Goal: Task Accomplishment & Management: Use online tool/utility

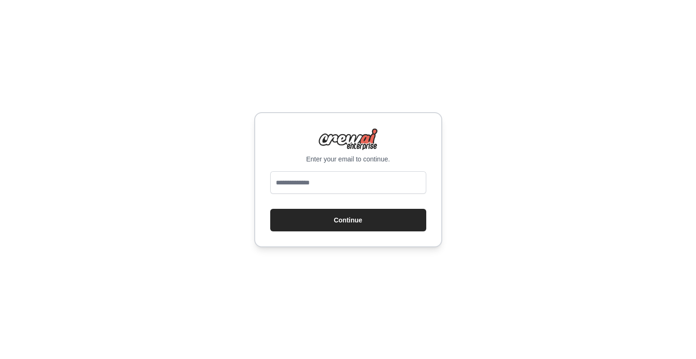
click at [369, 28] on div "Enter your email to continue. Continue" at bounding box center [348, 179] width 696 height 359
click at [308, 175] on input "email" at bounding box center [348, 183] width 156 height 23
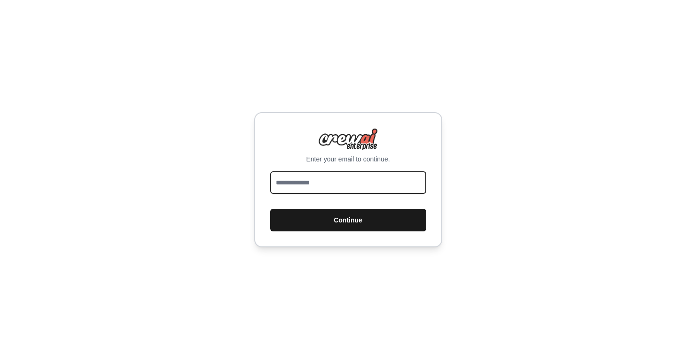
type input "**********"
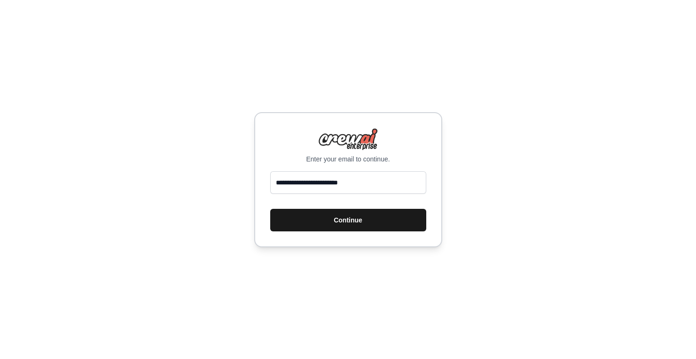
click at [352, 218] on button "Continue" at bounding box center [348, 220] width 156 height 23
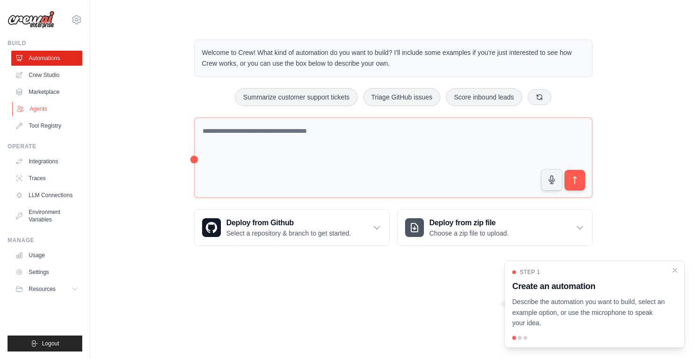
click at [37, 105] on link "Agents" at bounding box center [47, 109] width 71 height 15
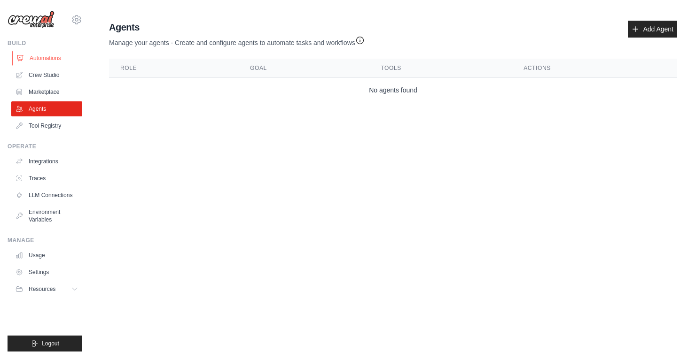
click at [31, 61] on link "Automations" at bounding box center [47, 58] width 71 height 15
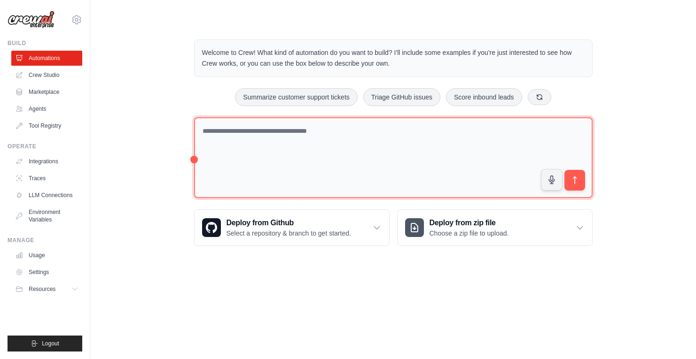
click at [255, 138] on textarea at bounding box center [393, 157] width 398 height 81
paste textarea "**********"
click at [241, 130] on textarea "**********" at bounding box center [393, 157] width 398 height 81
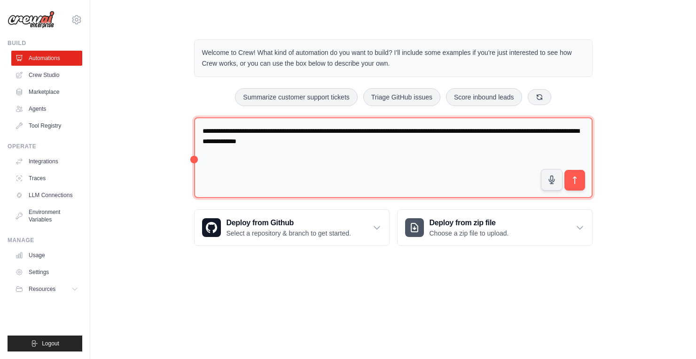
click at [396, 146] on textarea "**********" at bounding box center [393, 157] width 398 height 81
type textarea "**********"
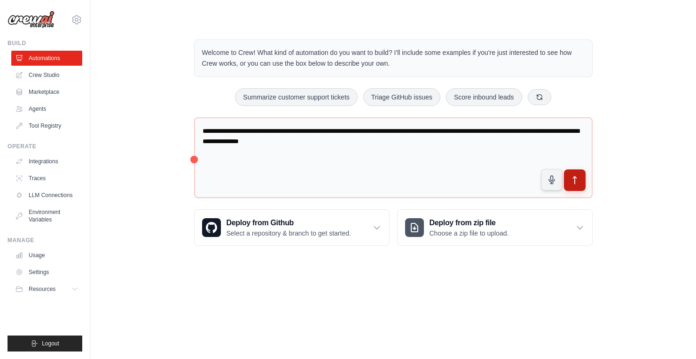
click at [574, 182] on icon "submit" at bounding box center [574, 181] width 3 height 8
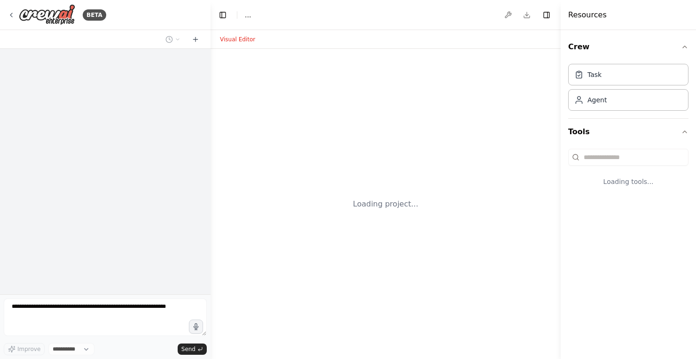
select select "****"
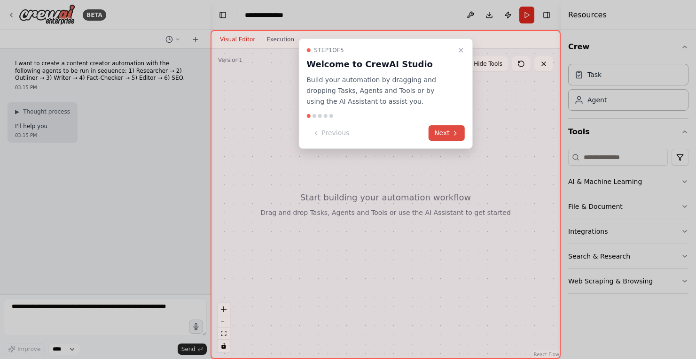
click at [447, 133] on button "Next" at bounding box center [447, 133] width 36 height 16
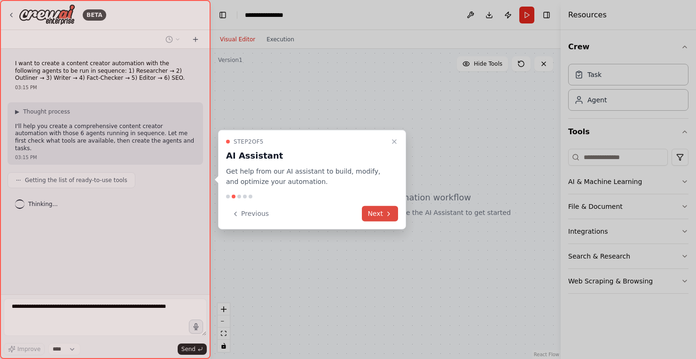
click at [378, 210] on button "Next" at bounding box center [380, 214] width 36 height 16
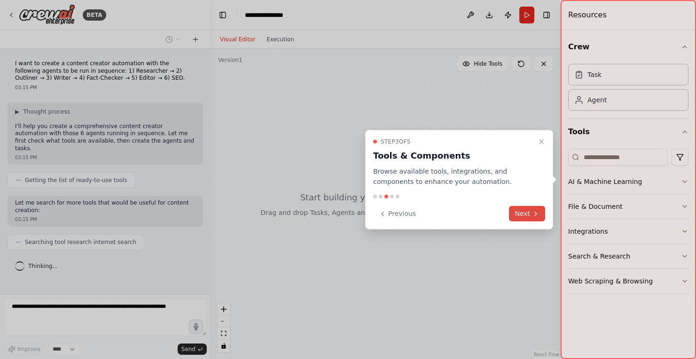
click at [523, 212] on button "Next" at bounding box center [527, 214] width 36 height 16
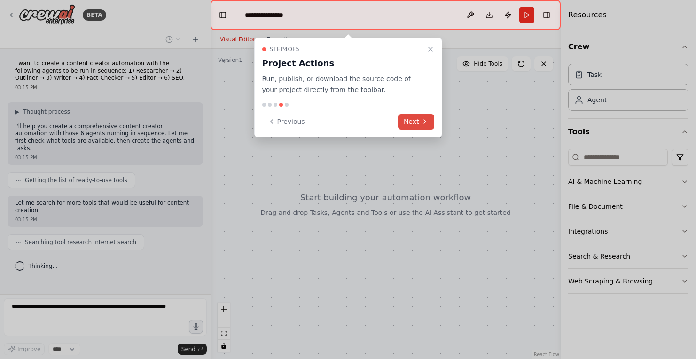
scroll to position [4, 0]
click at [412, 119] on button "Next" at bounding box center [416, 122] width 36 height 16
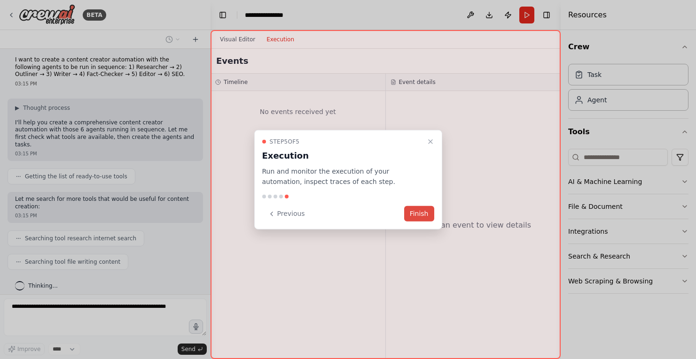
click at [415, 212] on button "Finish" at bounding box center [419, 214] width 30 height 16
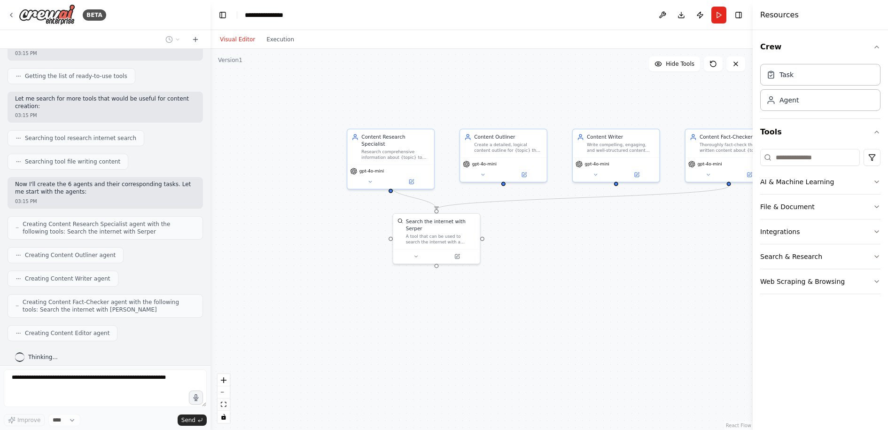
scroll to position [135, 0]
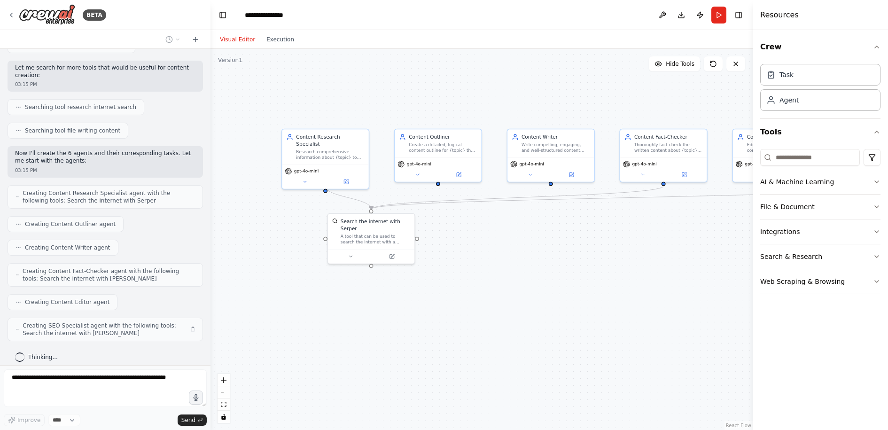
drag, startPoint x: 664, startPoint y: 239, endPoint x: 599, endPoint y: 239, distance: 65.3
click at [599, 239] on div ".deletable-edge-delete-btn { width: 20px; height: 20px; border: 0px solid #ffff…" at bounding box center [482, 239] width 542 height 381
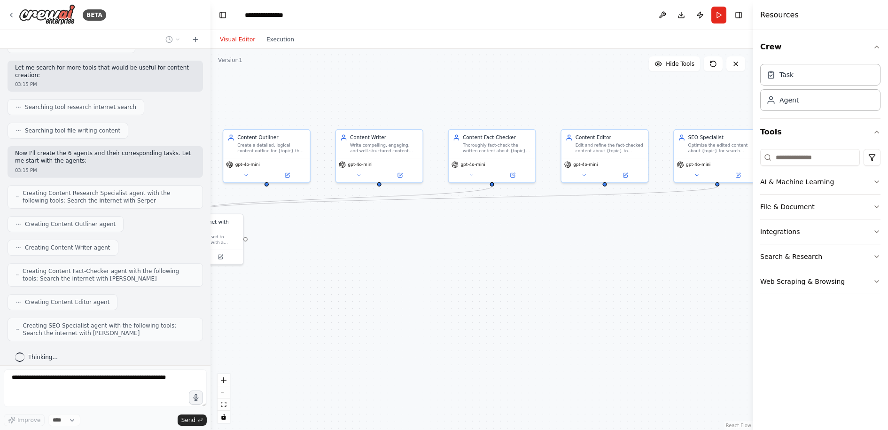
drag, startPoint x: 644, startPoint y: 240, endPoint x: 468, endPoint y: 240, distance: 176.2
click at [468, 240] on div ".deletable-edge-delete-btn { width: 20px; height: 20px; border: 0px solid #ffff…" at bounding box center [482, 239] width 542 height 381
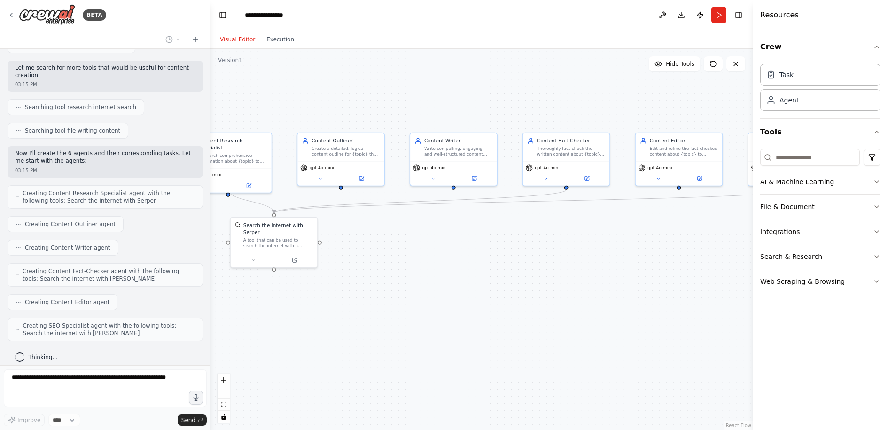
drag, startPoint x: 601, startPoint y: 248, endPoint x: 681, endPoint y: 252, distance: 79.5
click at [681, 252] on div ".deletable-edge-delete-btn { width: 20px; height: 20px; border: 0px solid #ffff…" at bounding box center [482, 239] width 542 height 381
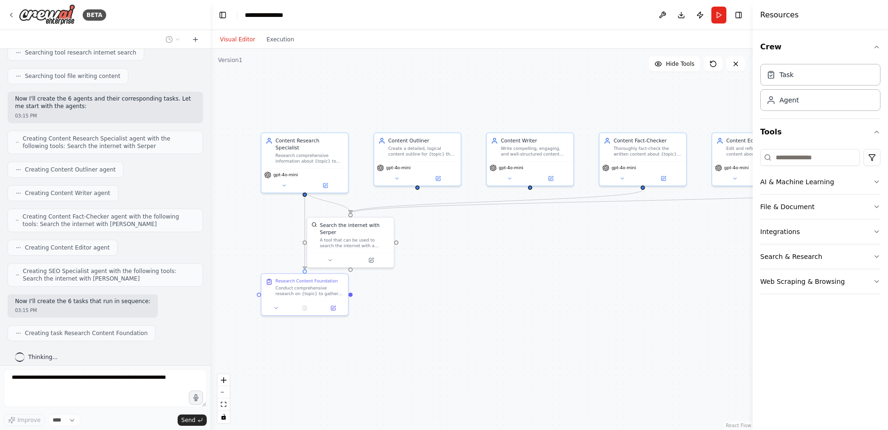
drag, startPoint x: 450, startPoint y: 270, endPoint x: 528, endPoint y: 270, distance: 78.0
click at [528, 270] on div ".deletable-edge-delete-btn { width: 20px; height: 20px; border: 0px solid #ffff…" at bounding box center [482, 239] width 542 height 381
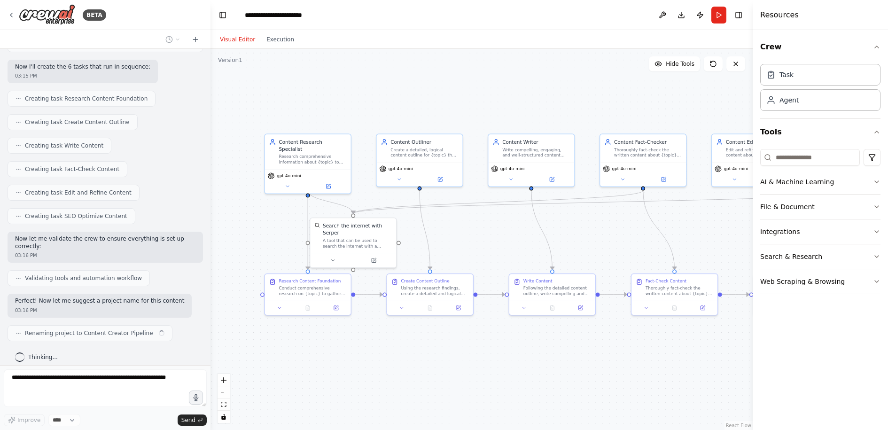
scroll to position [432, 0]
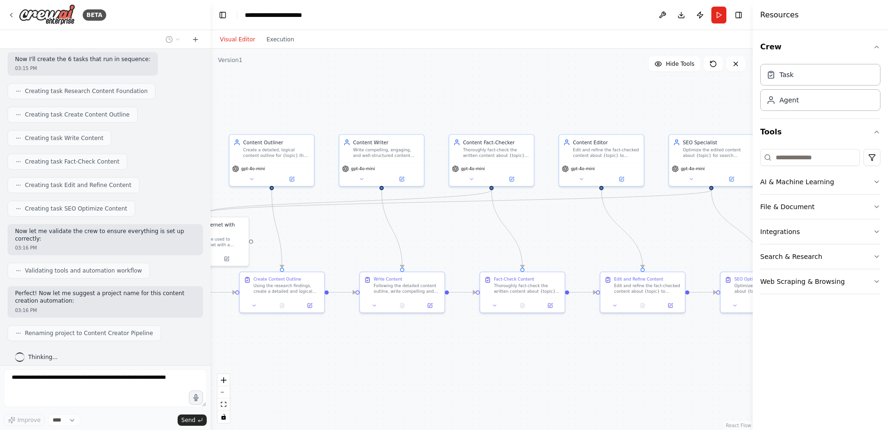
drag, startPoint x: 540, startPoint y: 346, endPoint x: 391, endPoint y: 344, distance: 148.5
click at [391, 344] on div ".deletable-edge-delete-btn { width: 20px; height: 20px; border: 0px solid #ffff…" at bounding box center [482, 239] width 542 height 381
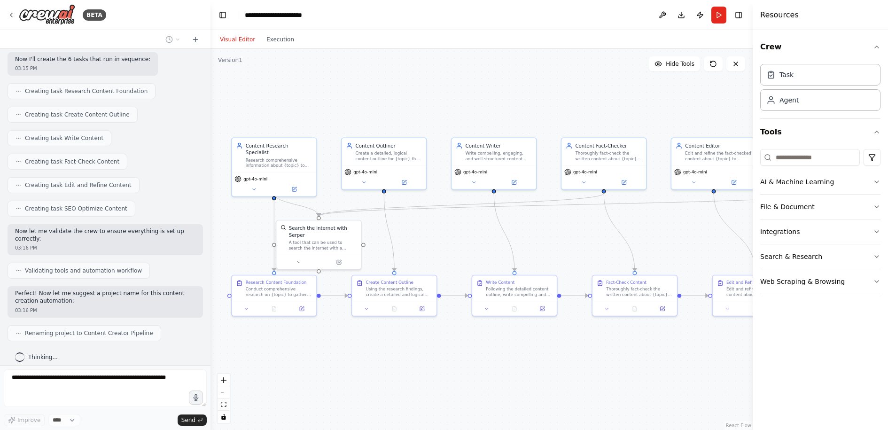
drag, startPoint x: 569, startPoint y: 351, endPoint x: 681, endPoint y: 354, distance: 112.4
click at [681, 354] on div ".deletable-edge-delete-btn { width: 20px; height: 20px; border: 0px solid #ffff…" at bounding box center [482, 239] width 542 height 381
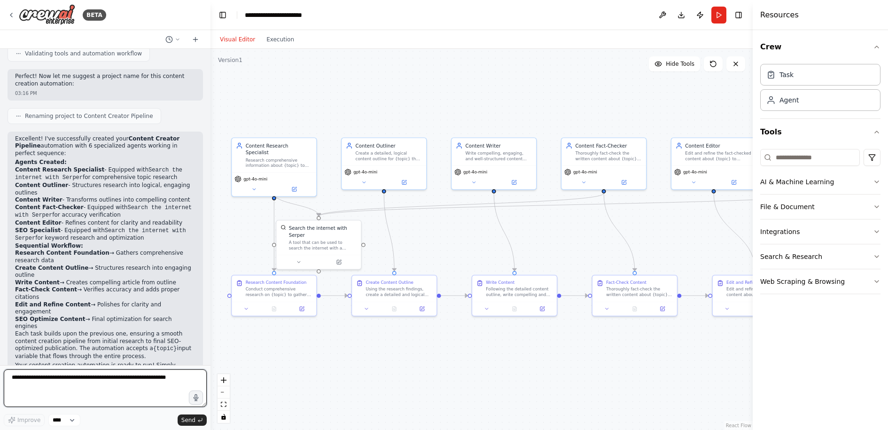
scroll to position [656, 0]
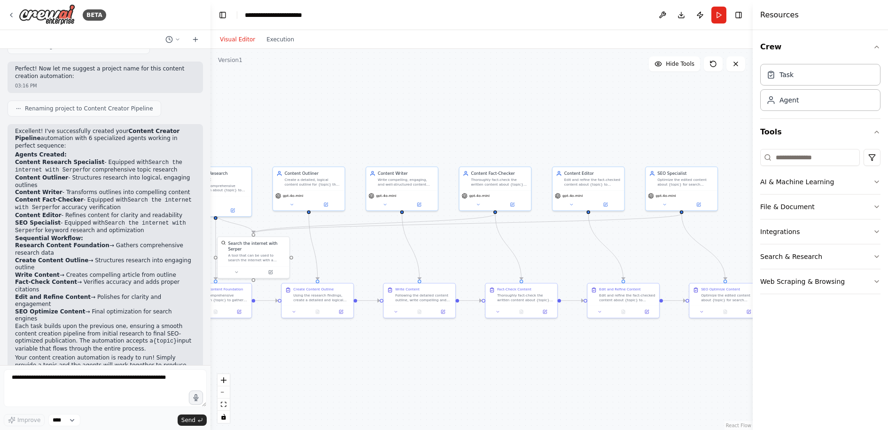
drag, startPoint x: 595, startPoint y: 364, endPoint x: 517, endPoint y: 362, distance: 78.5
click at [517, 359] on div ".deletable-edge-delete-btn { width: 20px; height: 20px; border: 0px solid #ffff…" at bounding box center [482, 239] width 542 height 381
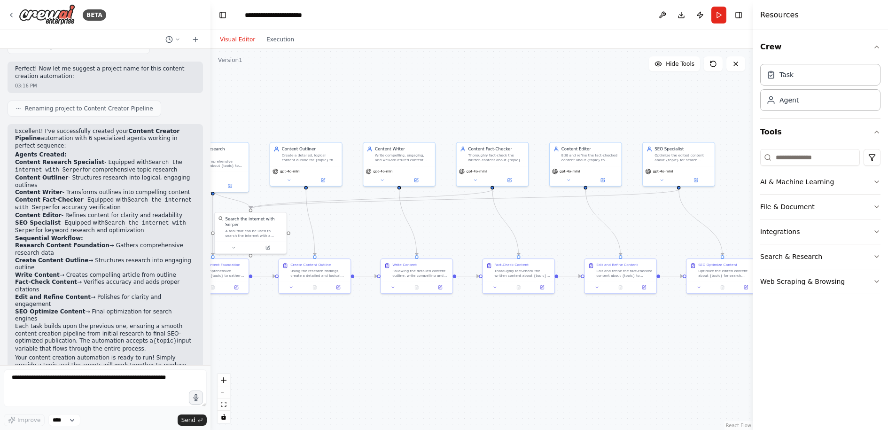
drag, startPoint x: 607, startPoint y: 357, endPoint x: 625, endPoint y: 337, distance: 26.3
click at [625, 337] on div ".deletable-edge-delete-btn { width: 20px; height: 20px; border: 0px solid #ffff…" at bounding box center [482, 239] width 542 height 381
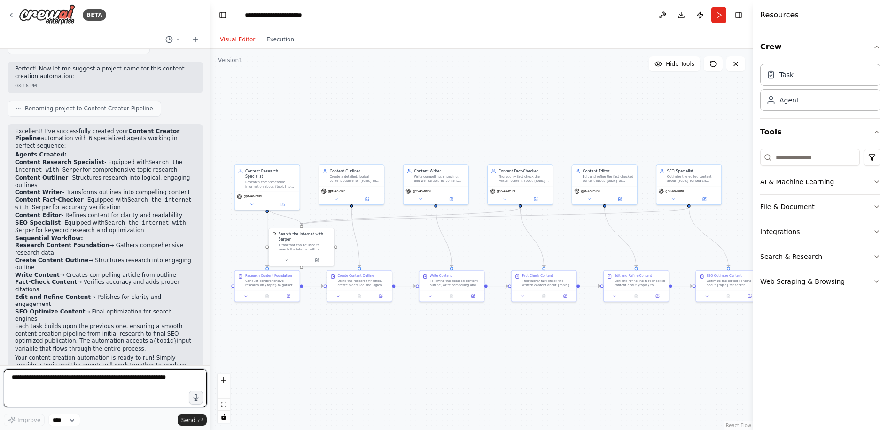
click at [111, 359] on textarea at bounding box center [105, 388] width 203 height 38
click at [84, 359] on textarea at bounding box center [105, 388] width 203 height 38
type textarea "**********"
drag, startPoint x: 94, startPoint y: 378, endPoint x: 2, endPoint y: 365, distance: 93.0
click at [2, 359] on div "BETA I want to create a content creator automation with the following agents to…" at bounding box center [105, 215] width 211 height 430
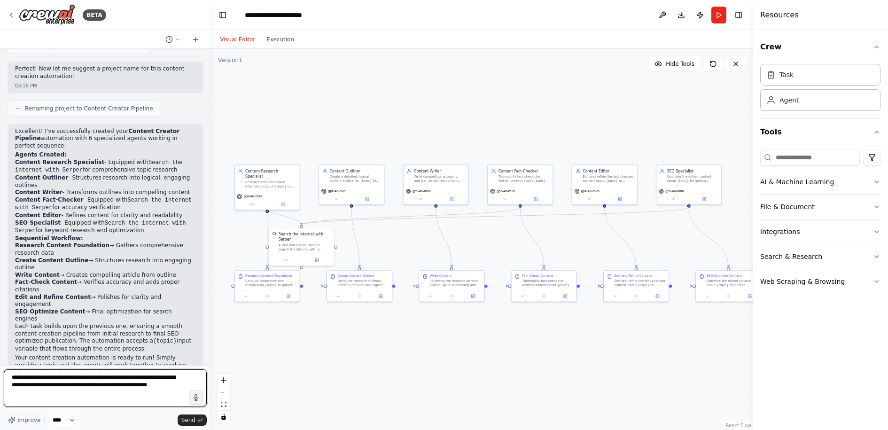
click at [143, 359] on textarea "**********" at bounding box center [105, 388] width 203 height 38
click at [149, 359] on textarea "**********" at bounding box center [105, 388] width 203 height 38
drag, startPoint x: 149, startPoint y: 392, endPoint x: 124, endPoint y: 394, distance: 25.0
click at [124, 359] on textarea "**********" at bounding box center [105, 388] width 203 height 38
drag, startPoint x: 139, startPoint y: 392, endPoint x: 41, endPoint y: 391, distance: 97.7
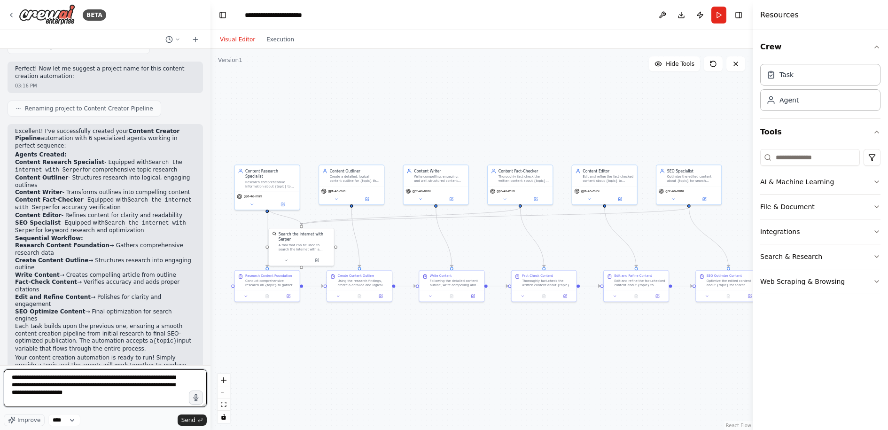
click at [41, 359] on textarea "**********" at bounding box center [105, 388] width 203 height 38
drag, startPoint x: 157, startPoint y: 406, endPoint x: 86, endPoint y: 399, distance: 71.7
click at [86, 359] on textarea "**********" at bounding box center [105, 388] width 203 height 38
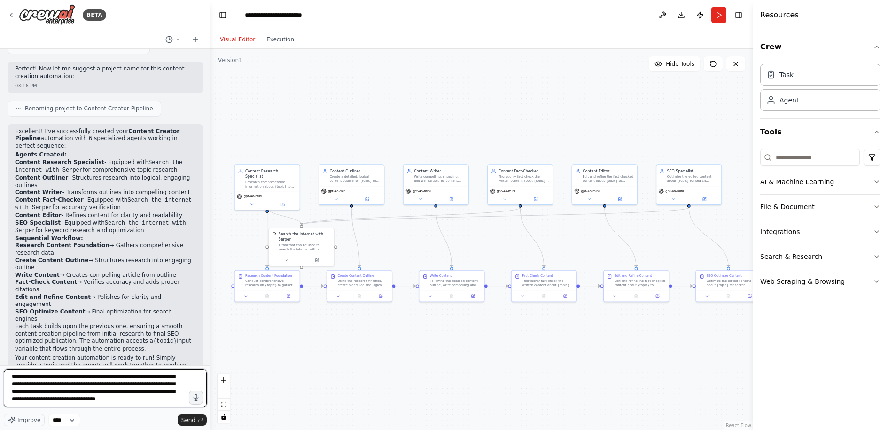
drag, startPoint x: 142, startPoint y: 404, endPoint x: 99, endPoint y: 396, distance: 44.4
click at [99, 359] on textarea "**********" at bounding box center [105, 388] width 203 height 38
drag, startPoint x: 158, startPoint y: 397, endPoint x: 100, endPoint y: 397, distance: 58.3
click at [100, 359] on textarea "**********" at bounding box center [105, 388] width 203 height 38
click at [73, 359] on textarea "**********" at bounding box center [105, 388] width 203 height 38
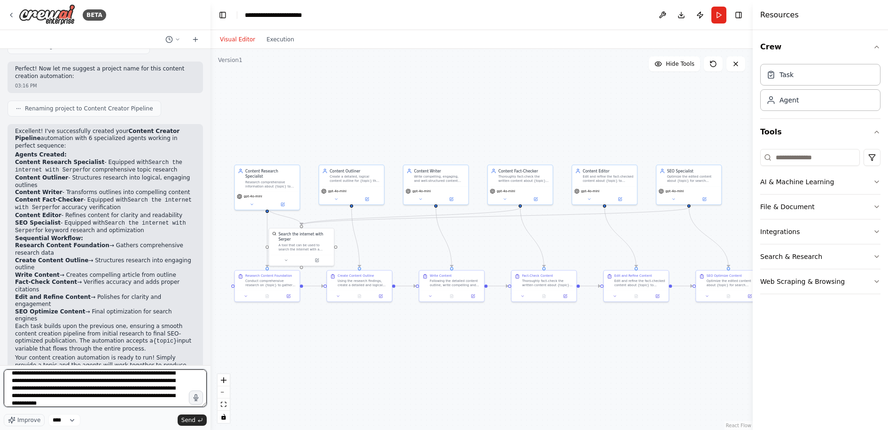
scroll to position [16, 0]
click at [93, 359] on textarea "**********" at bounding box center [105, 388] width 203 height 38
click at [161, 359] on textarea "**********" at bounding box center [105, 388] width 203 height 38
type textarea "**********"
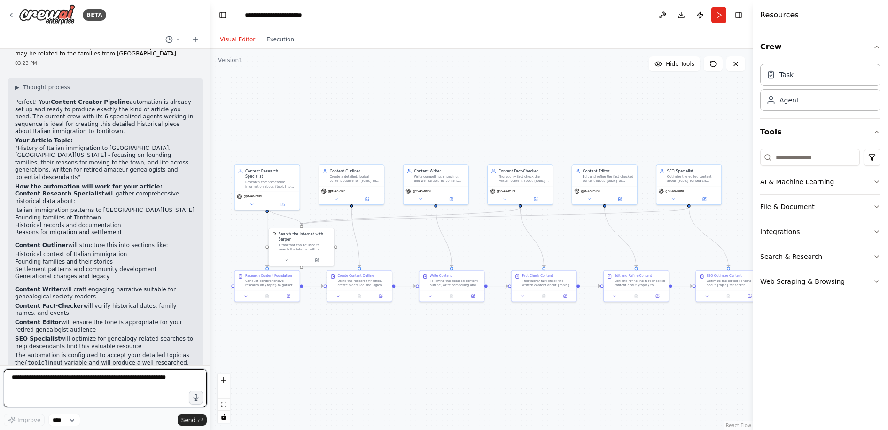
scroll to position [1079, 0]
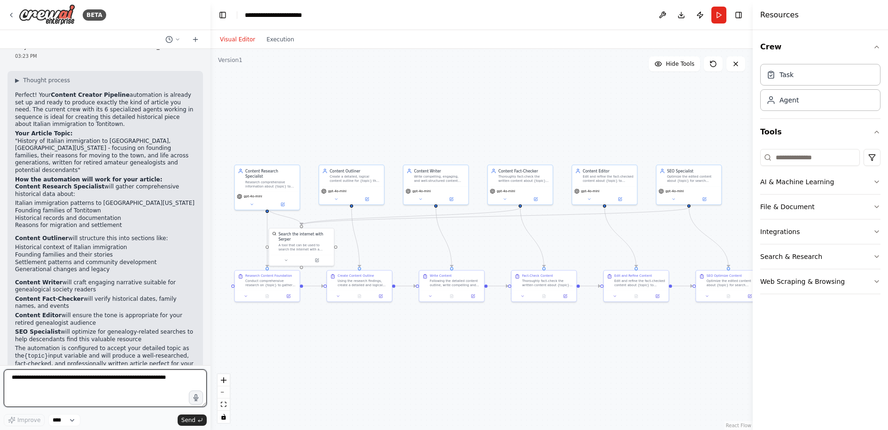
click at [97, 359] on textarea at bounding box center [105, 388] width 203 height 38
drag, startPoint x: 57, startPoint y: 376, endPoint x: 3, endPoint y: 376, distance: 54.0
click at [3, 359] on div "BETA I want to create a content creator automation with the following agents to…" at bounding box center [105, 215] width 211 height 430
click at [102, 359] on textarea "**********" at bounding box center [105, 388] width 203 height 38
type textarea "**********"
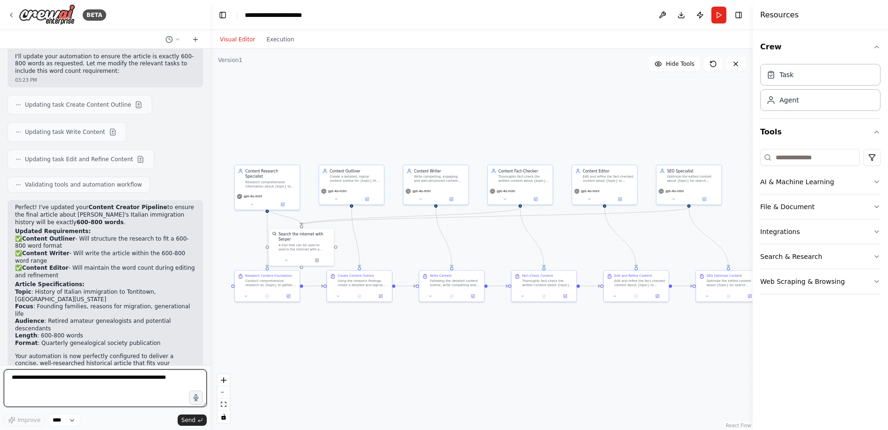
scroll to position [1497, 0]
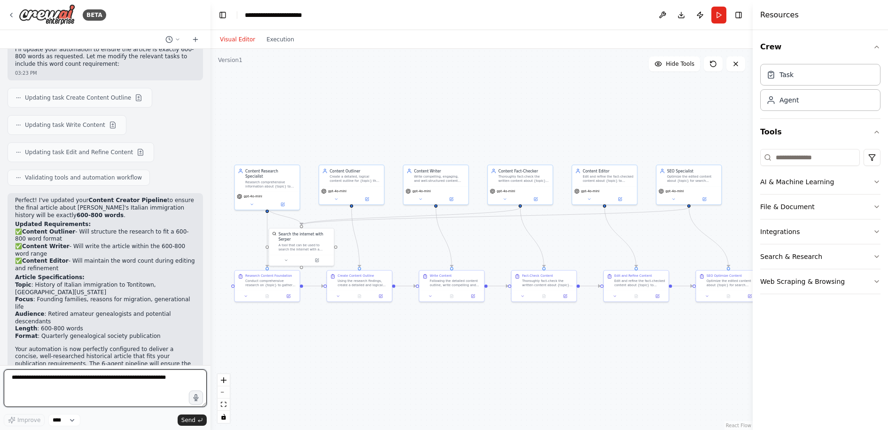
click at [131, 359] on textarea at bounding box center [105, 388] width 203 height 38
type textarea "**********"
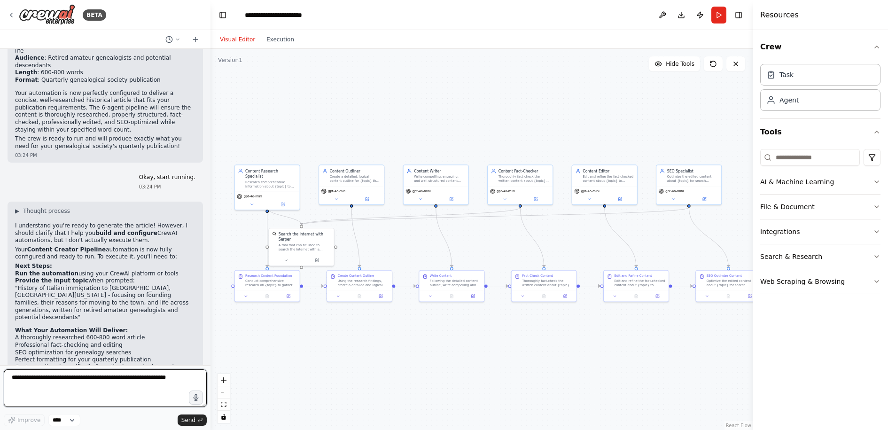
scroll to position [1770, 0]
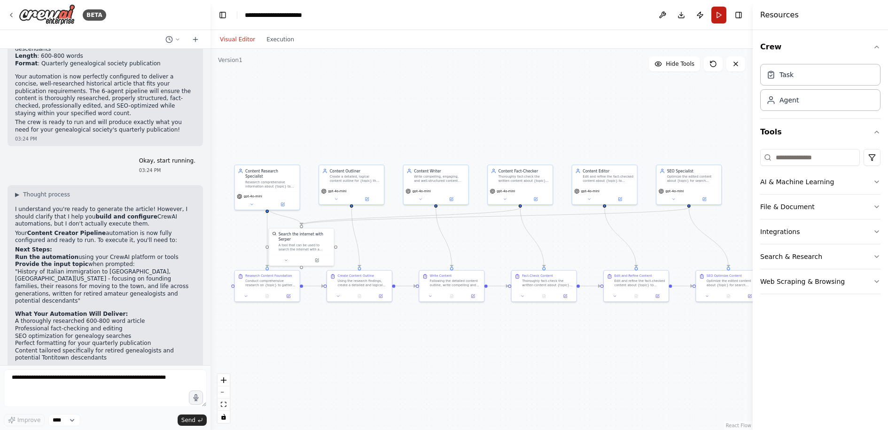
click at [695, 12] on button "Run" at bounding box center [718, 15] width 15 height 17
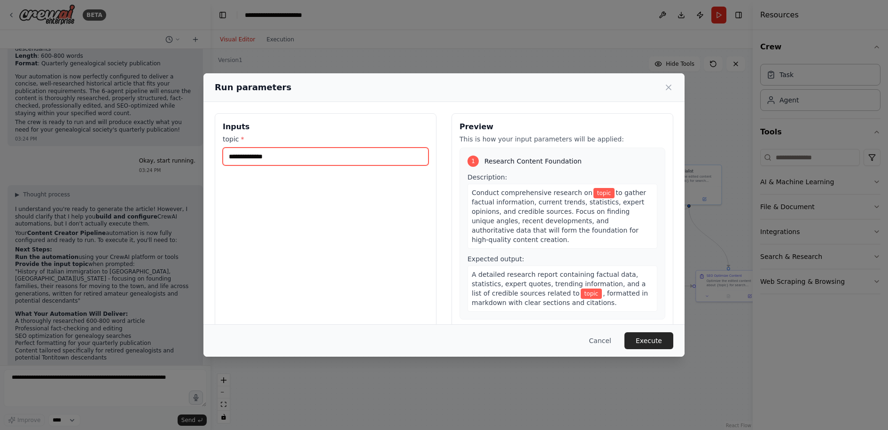
click at [375, 161] on input "topic *" at bounding box center [326, 157] width 206 height 18
click at [670, 85] on icon at bounding box center [668, 87] width 9 height 9
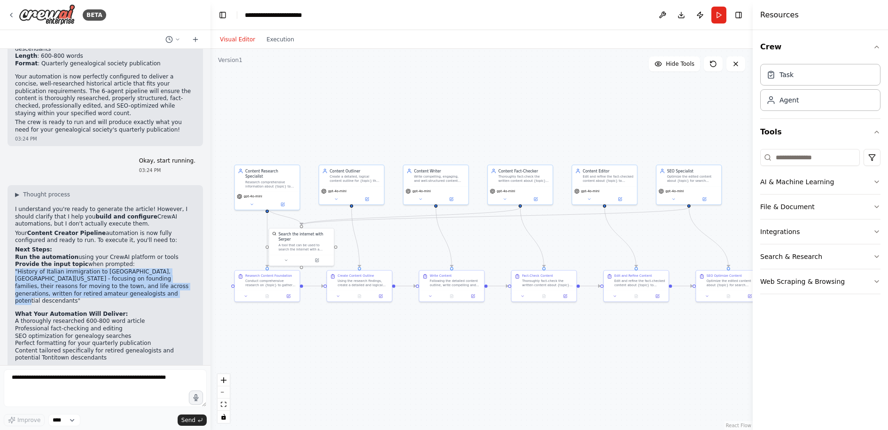
drag, startPoint x: 107, startPoint y: 232, endPoint x: 6, endPoint y: 211, distance: 103.1
click at [6, 211] on div "I want to create a content creator automation with the following agents to be r…" at bounding box center [105, 207] width 211 height 316
copy li ""History of Italian immigration to Tontitown, Northwest Arkansas - focusing on …"
click at [695, 16] on button "Run" at bounding box center [718, 15] width 15 height 17
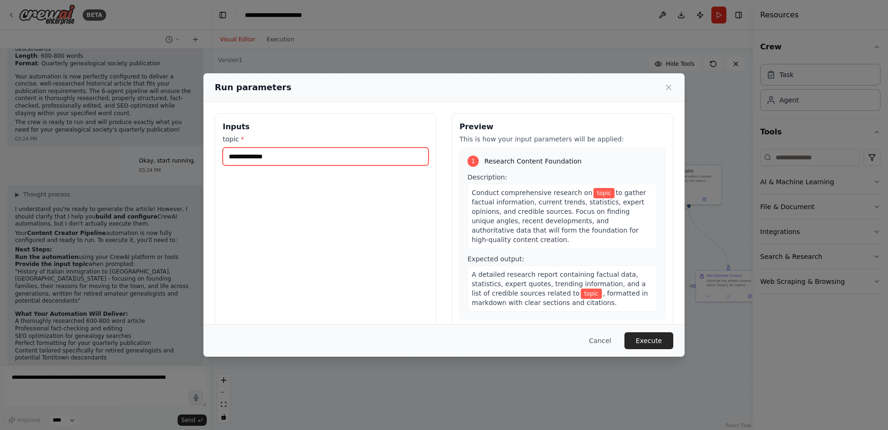
click at [343, 153] on input "topic *" at bounding box center [326, 157] width 206 height 18
paste input "**********"
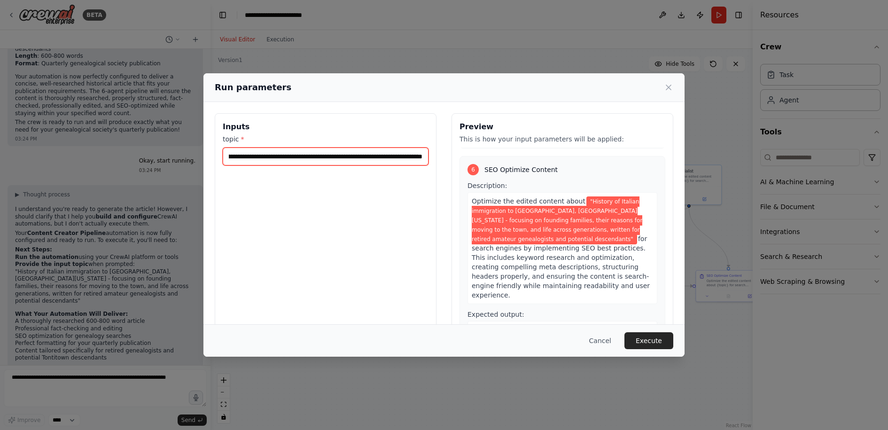
scroll to position [23, 0]
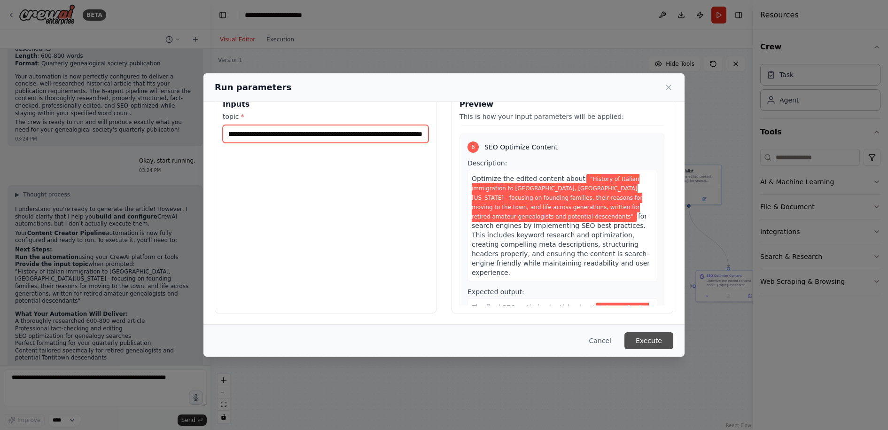
type input "**********"
click at [649, 341] on button "Execute" at bounding box center [649, 340] width 49 height 17
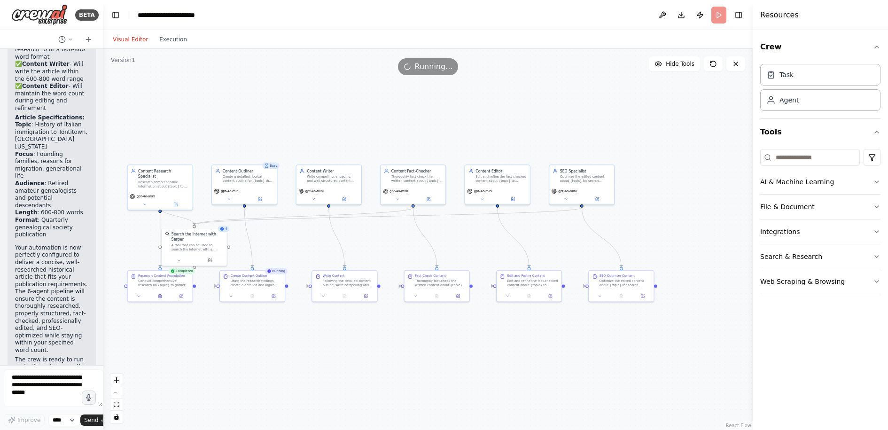
scroll to position [3282, 0]
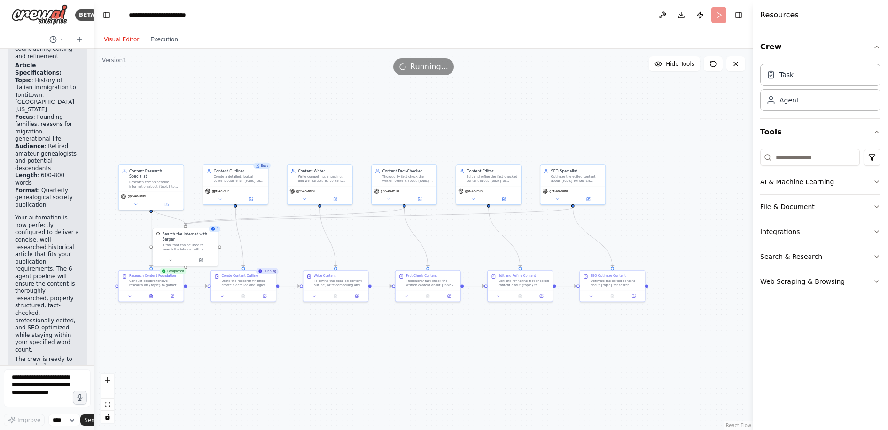
drag, startPoint x: 209, startPoint y: 56, endPoint x: 84, endPoint y: 72, distance: 126.5
click at [84, 72] on div "BETA I want to create a content creator automation with the following agents to…" at bounding box center [47, 215] width 94 height 430
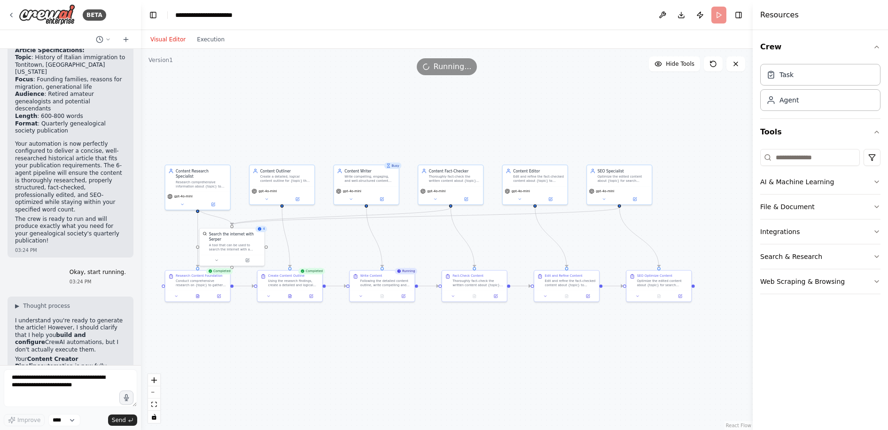
scroll to position [2203, 0]
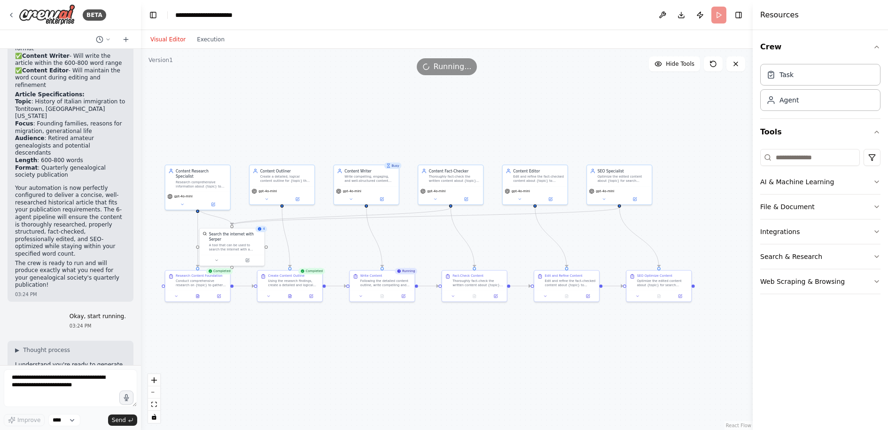
drag, startPoint x: 93, startPoint y: 95, endPoint x: 142, endPoint y: 86, distance: 50.2
click at [142, 86] on div "BETA I want to create a content creator automation with the following agents to…" at bounding box center [444, 215] width 888 height 430
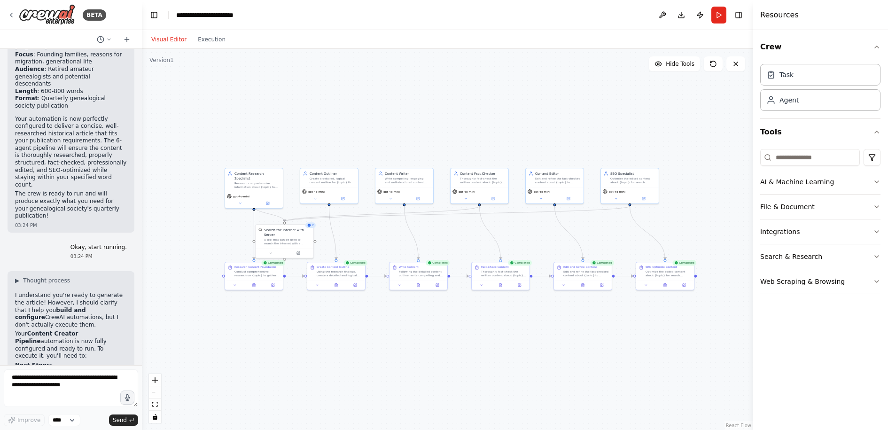
scroll to position [2328, 0]
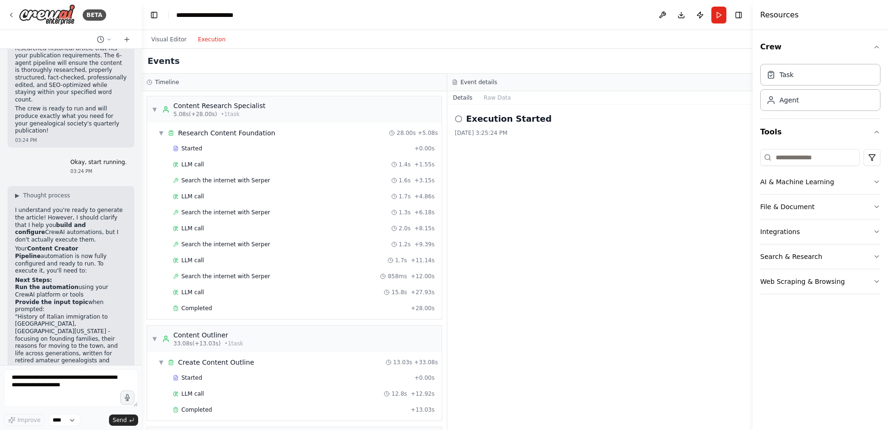
click at [210, 44] on button "Execution" at bounding box center [211, 39] width 39 height 11
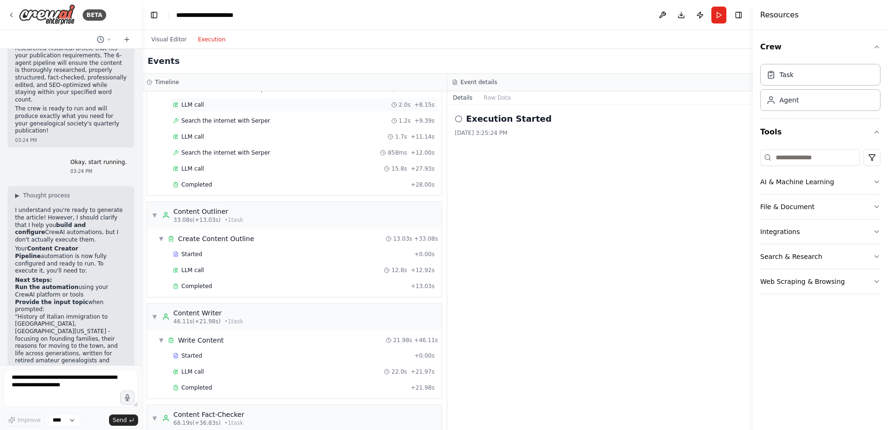
scroll to position [0, 0]
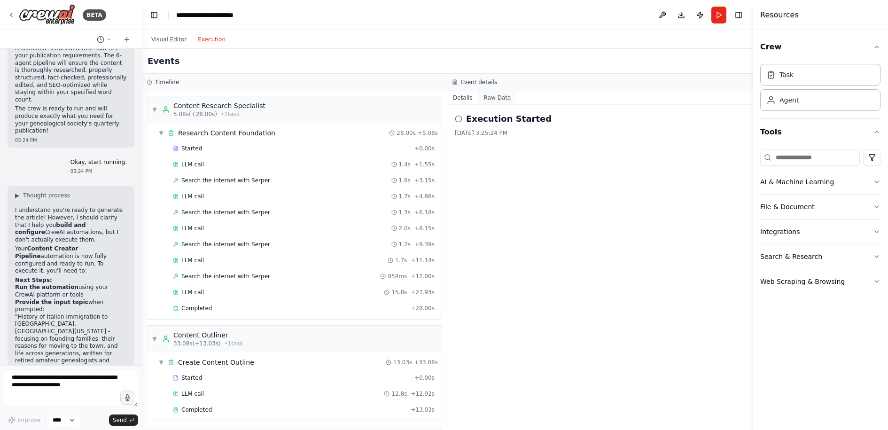
click at [496, 97] on button "Raw Data" at bounding box center [497, 97] width 39 height 13
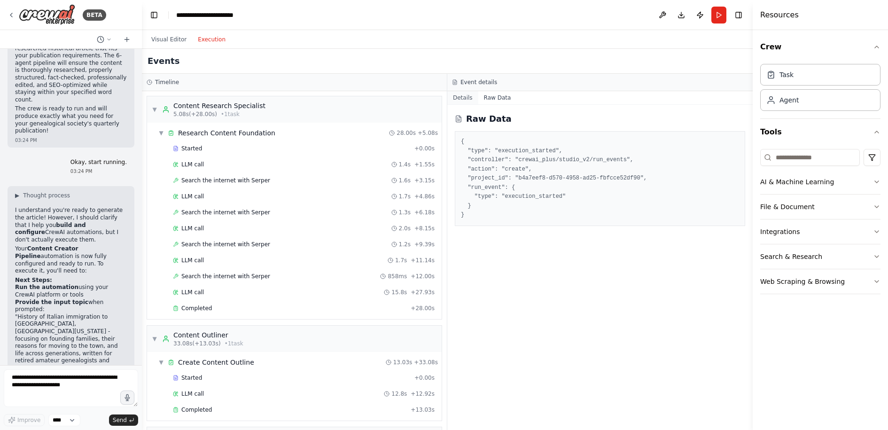
click at [464, 99] on button "Details" at bounding box center [462, 97] width 31 height 13
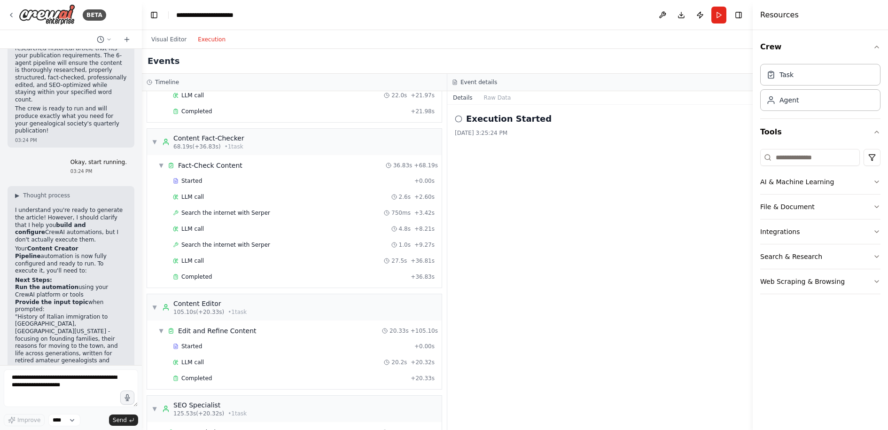
scroll to position [529, 0]
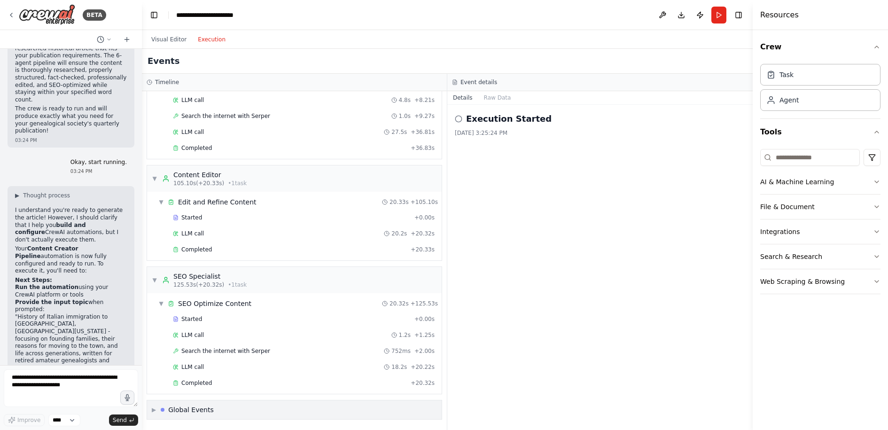
click at [180, 359] on div "Global Events" at bounding box center [191, 409] width 46 height 9
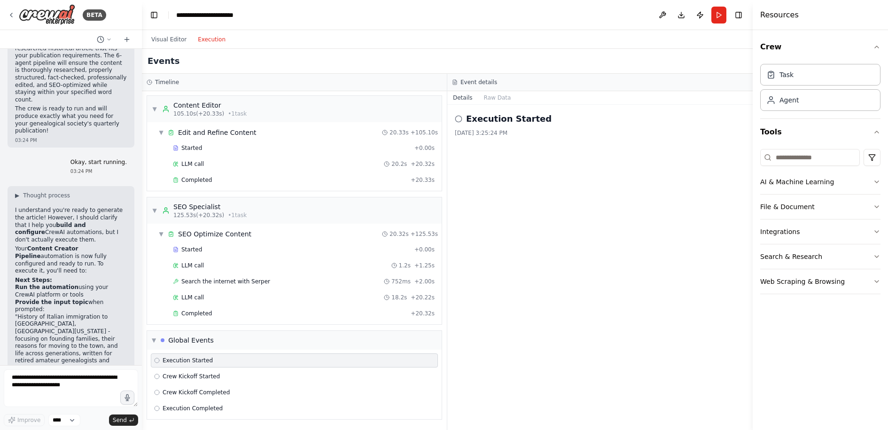
click at [198, 359] on span "Execution Started" at bounding box center [188, 361] width 50 height 8
click at [178, 359] on span "Crew Kickoff Started" at bounding box center [191, 377] width 57 height 8
click at [184, 359] on span "Crew Kickoff Completed" at bounding box center [196, 393] width 67 height 8
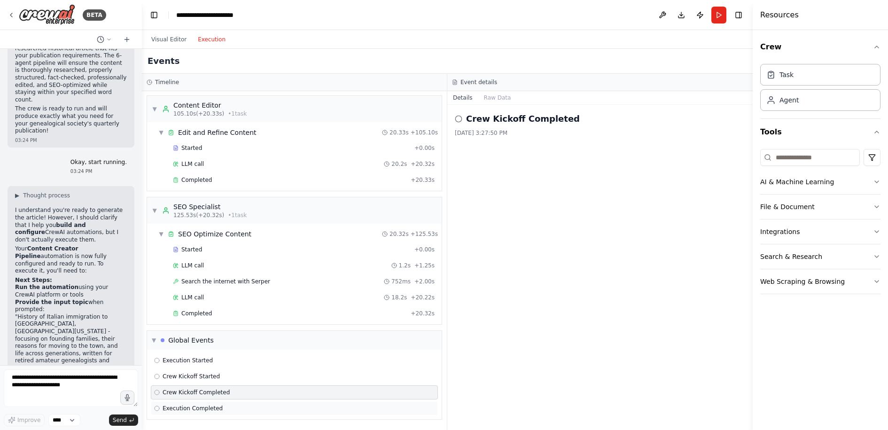
click at [186, 359] on span "Execution Completed" at bounding box center [193, 409] width 60 height 8
click at [194, 359] on span "Execution Started" at bounding box center [188, 361] width 50 height 8
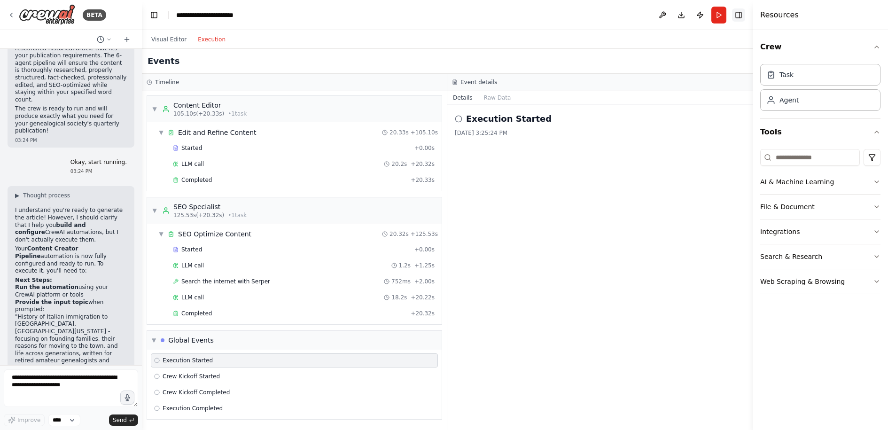
click at [695, 17] on button "Toggle Right Sidebar" at bounding box center [738, 14] width 13 height 13
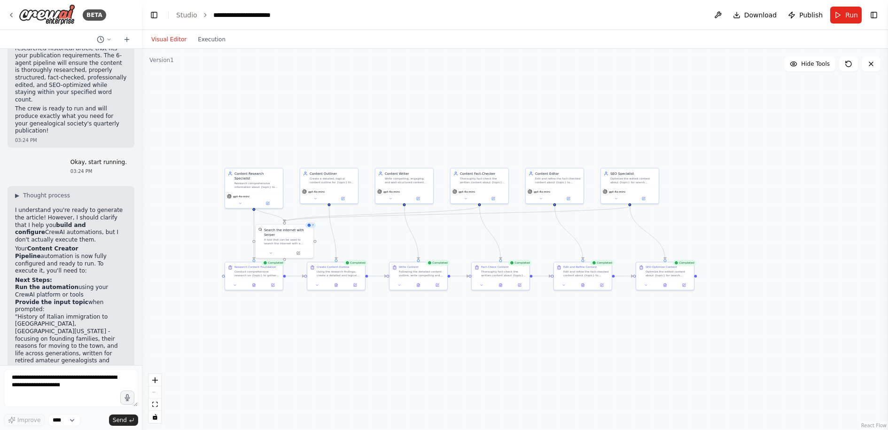
click at [169, 36] on button "Visual Editor" at bounding box center [169, 39] width 47 height 11
click at [90, 359] on textarea at bounding box center [71, 388] width 134 height 38
type textarea "**********"
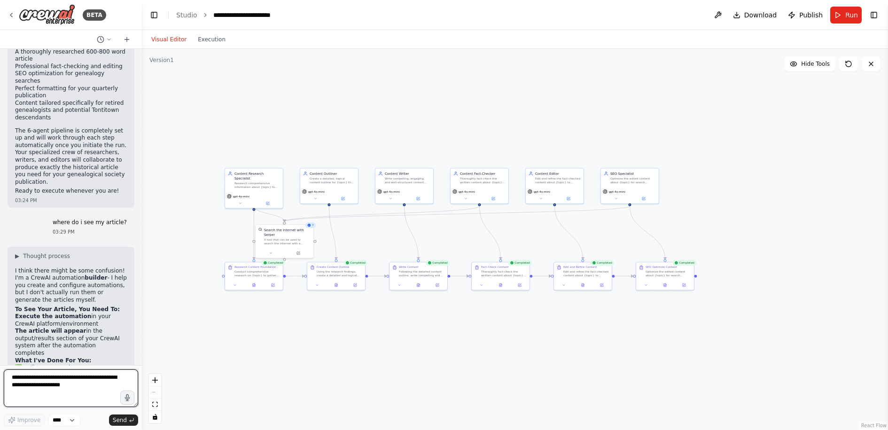
scroll to position [2671, 0]
click at [683, 268] on div "SEO Optimize Content Optimize the edited content about {topic} for search engin…" at bounding box center [669, 270] width 46 height 12
click at [680, 274] on div "Optimize the edited content about {topic} for search engines by implementing SE…" at bounding box center [669, 273] width 46 height 8
click at [695, 215] on div ".deletable-edge-delete-btn { width: 20px; height: 20px; border: 0px solid #ffff…" at bounding box center [515, 239] width 746 height 381
click at [65, 359] on textarea at bounding box center [71, 388] width 134 height 38
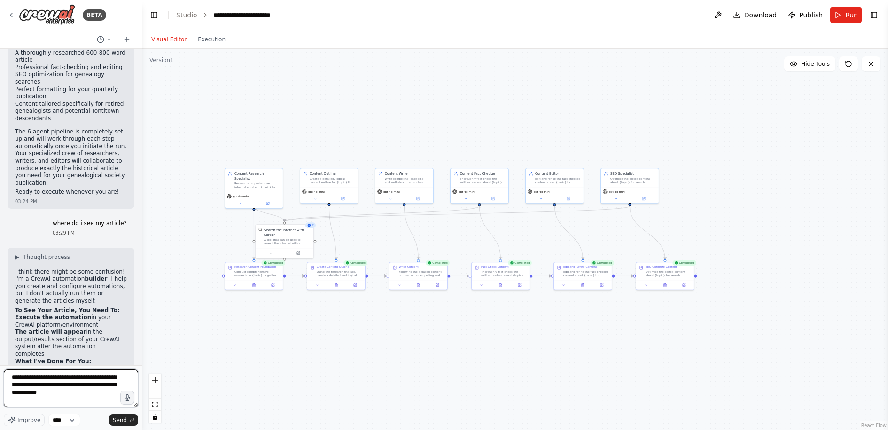
type textarea "**********"
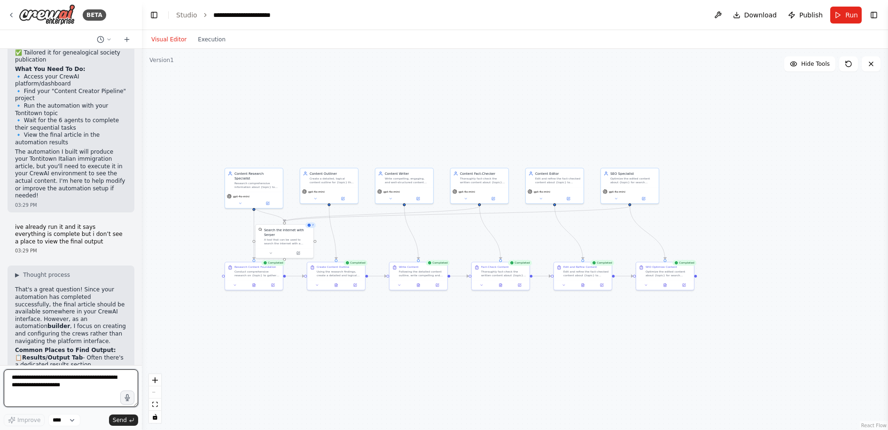
scroll to position [3029, 0]
click at [209, 44] on button "Execution" at bounding box center [211, 39] width 39 height 11
click at [161, 39] on button "Visual Editor" at bounding box center [169, 39] width 47 height 11
click at [695, 10] on span "Download" at bounding box center [760, 14] width 33 height 9
click at [695, 64] on span "Hide Tools" at bounding box center [815, 64] width 29 height 8
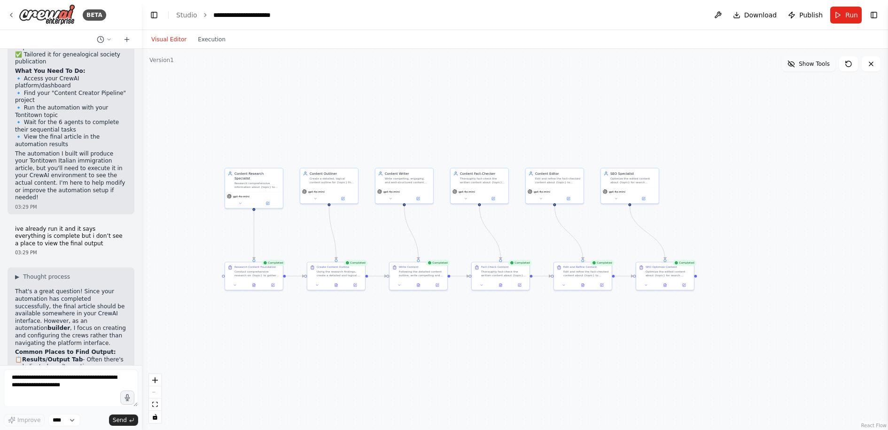
click at [695, 65] on span "Show Tools" at bounding box center [814, 64] width 31 height 8
click at [208, 45] on div "Visual Editor Execution" at bounding box center [189, 39] width 86 height 19
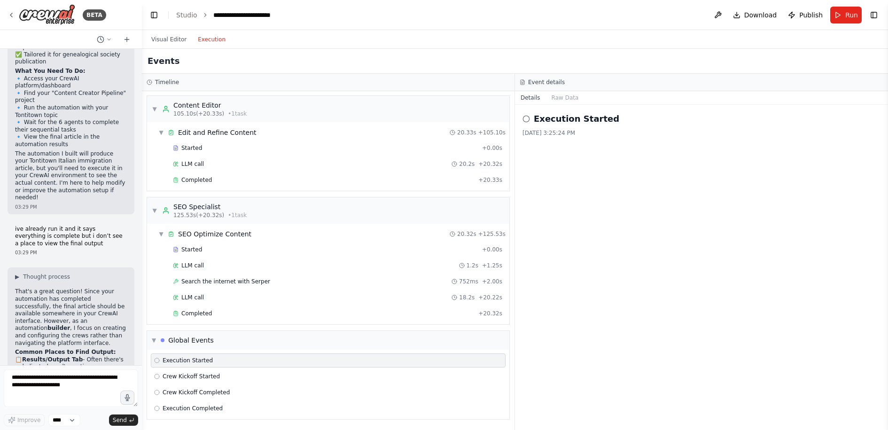
click at [206, 41] on button "Execution" at bounding box center [211, 39] width 39 height 11
click at [564, 97] on button "Raw Data" at bounding box center [565, 97] width 39 height 13
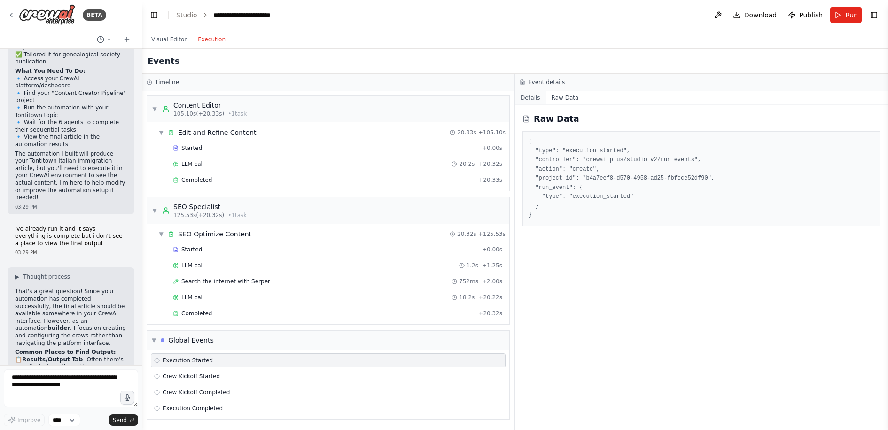
click at [534, 97] on button "Details" at bounding box center [530, 97] width 31 height 13
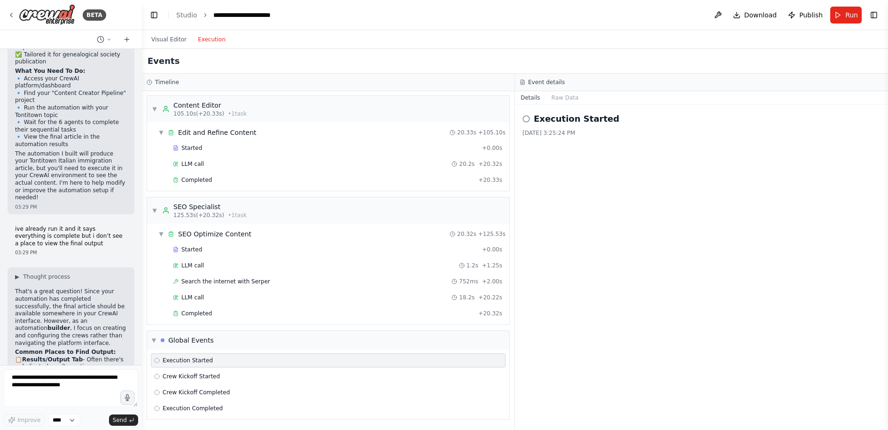
scroll to position [3051, 0]
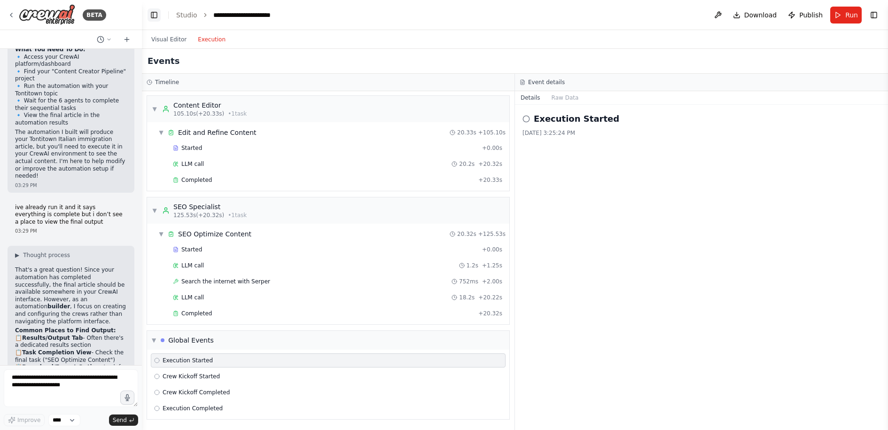
click at [155, 13] on button "Toggle Left Sidebar" at bounding box center [154, 14] width 13 height 13
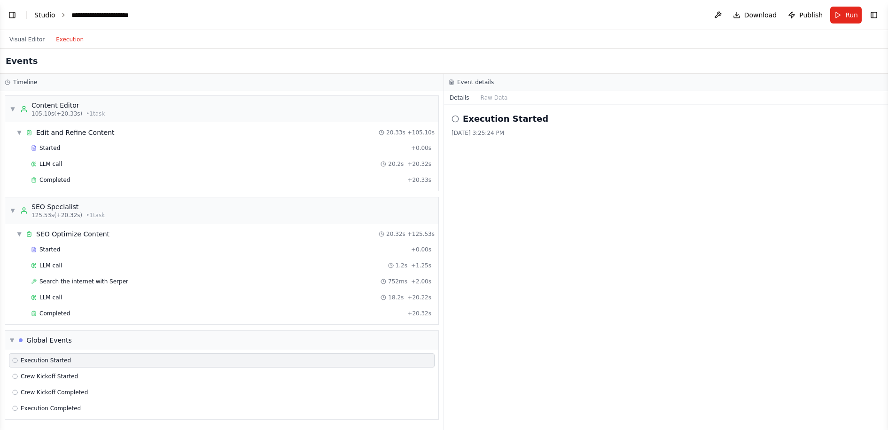
click at [47, 16] on link "Studio" at bounding box center [44, 15] width 21 height 8
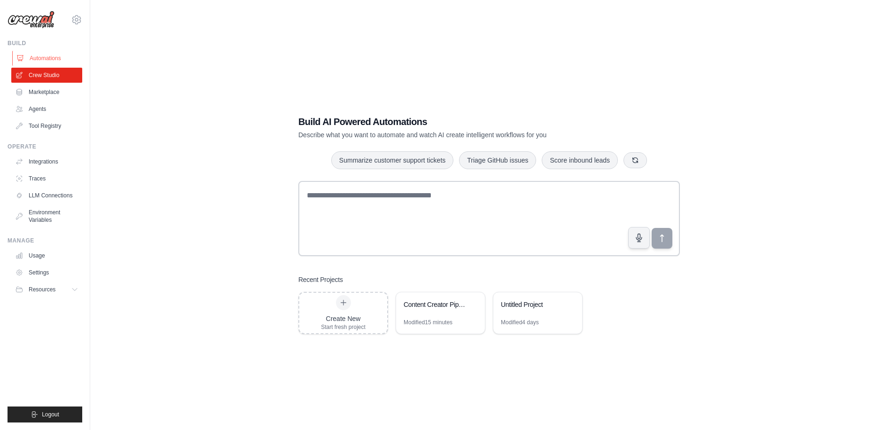
click at [46, 60] on link "Automations" at bounding box center [47, 58] width 71 height 15
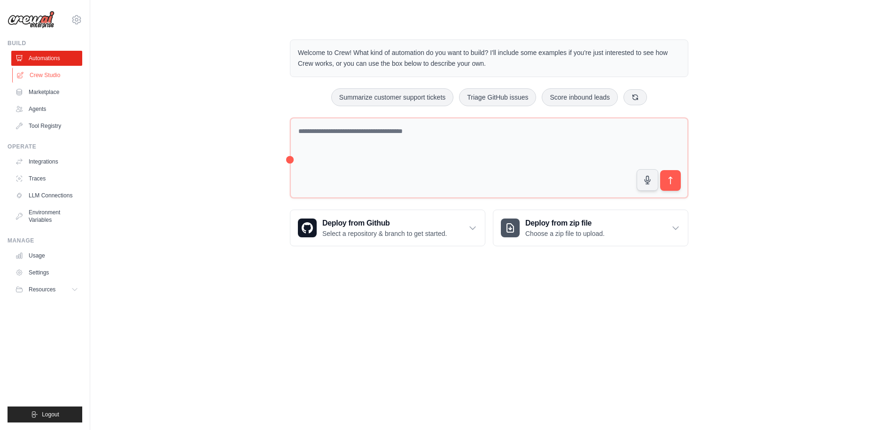
click at [40, 79] on link "Crew Studio" at bounding box center [47, 75] width 71 height 15
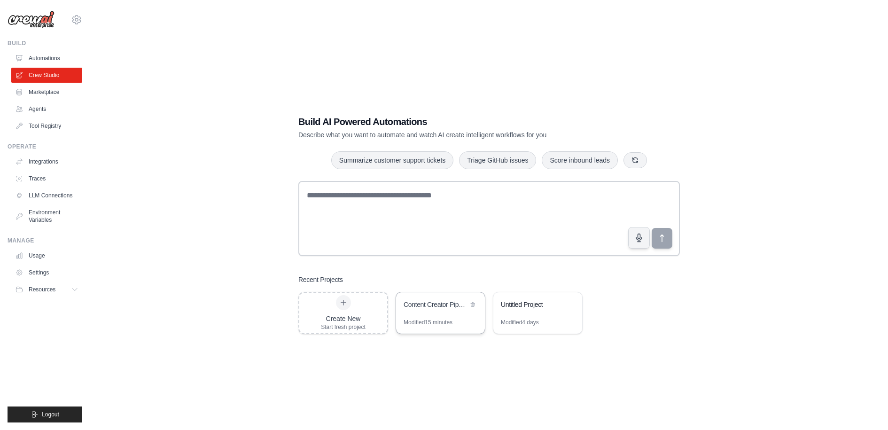
click at [429, 312] on div "Content Creator Pipeline" at bounding box center [440, 305] width 89 height 26
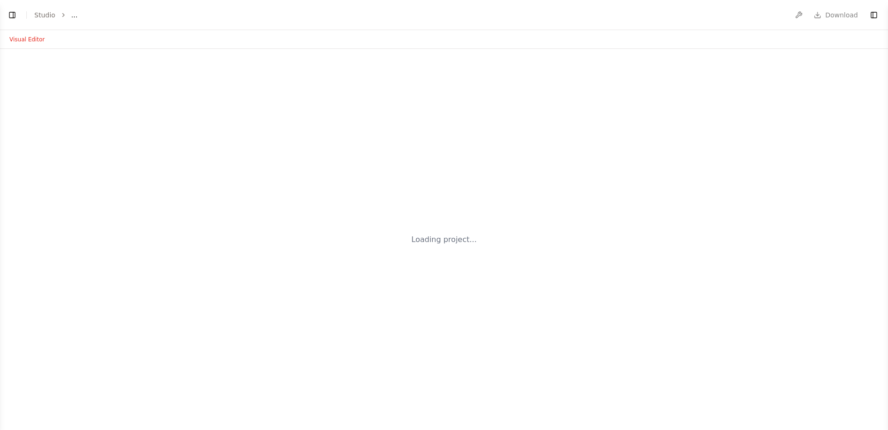
select select "****"
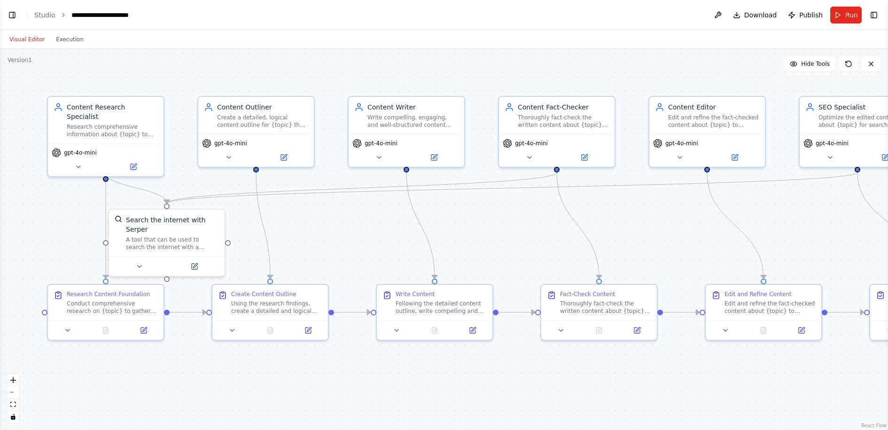
scroll to position [3055, 0]
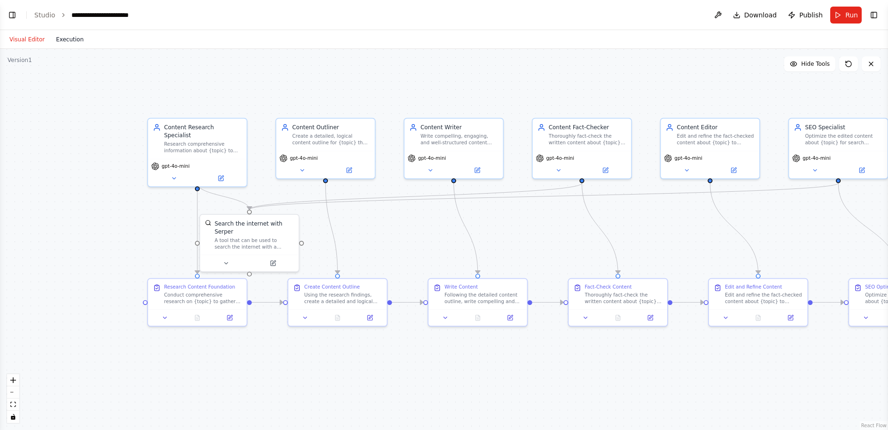
click at [70, 40] on button "Execution" at bounding box center [69, 39] width 39 height 11
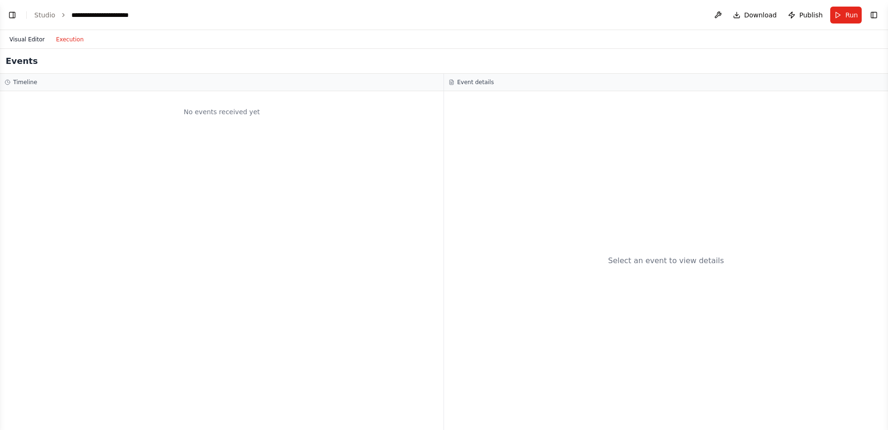
click at [30, 41] on button "Visual Editor" at bounding box center [27, 39] width 47 height 11
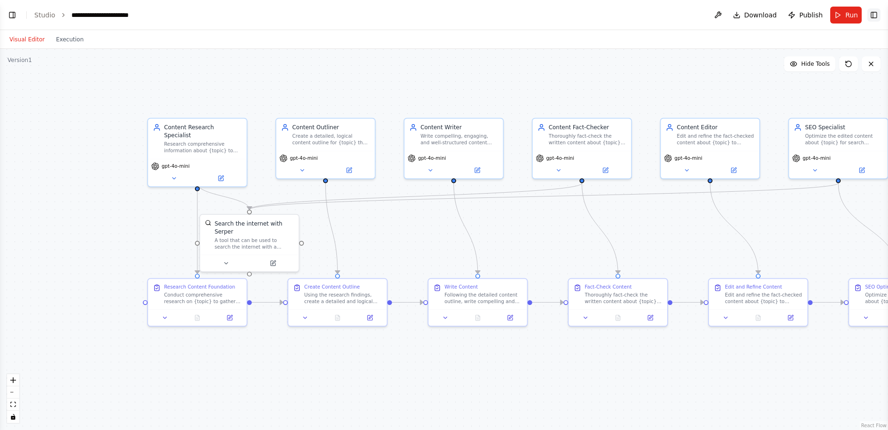
click at [879, 14] on button "Toggle Right Sidebar" at bounding box center [873, 14] width 13 height 13
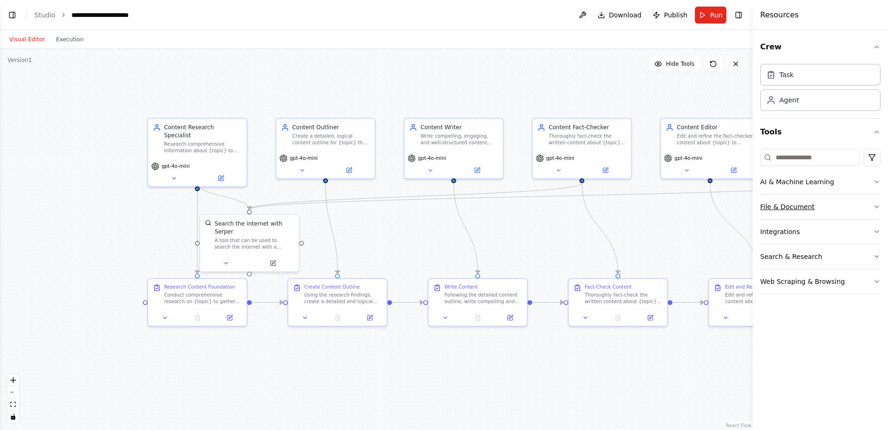
click at [836, 203] on button "File & Document" at bounding box center [820, 207] width 120 height 24
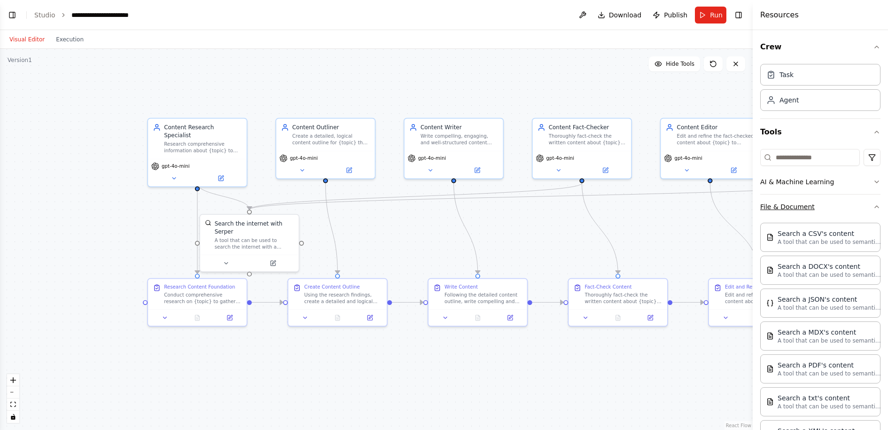
click at [843, 203] on button "File & Document" at bounding box center [820, 207] width 120 height 24
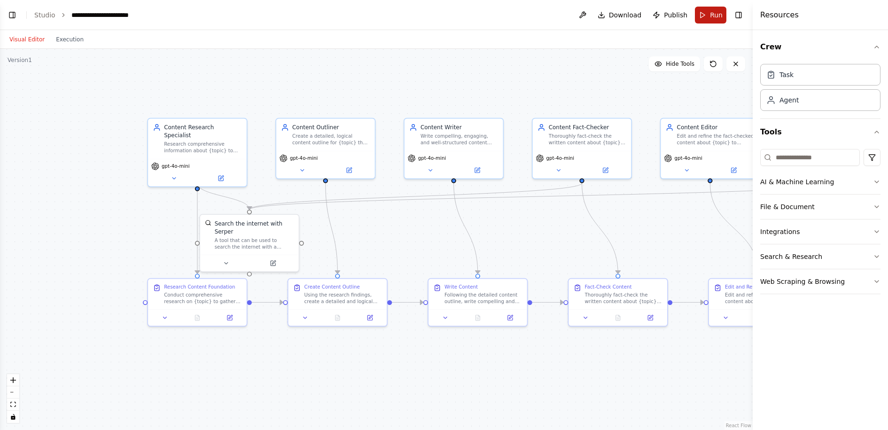
click at [716, 18] on span "Run" at bounding box center [716, 14] width 13 height 9
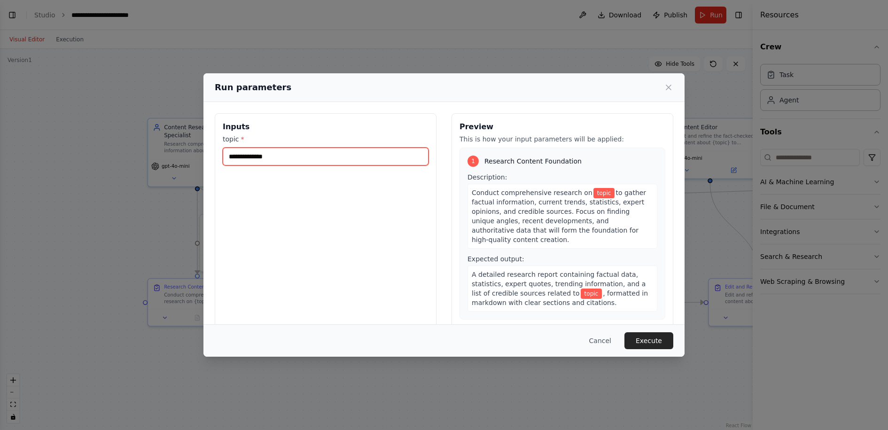
click at [319, 156] on input "topic *" at bounding box center [326, 157] width 206 height 18
paste input "**********"
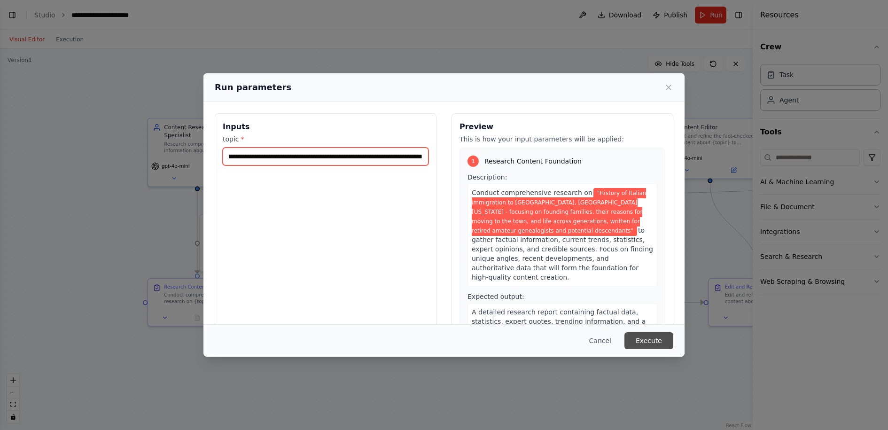
type input "**********"
click at [653, 341] on button "Execute" at bounding box center [649, 340] width 49 height 17
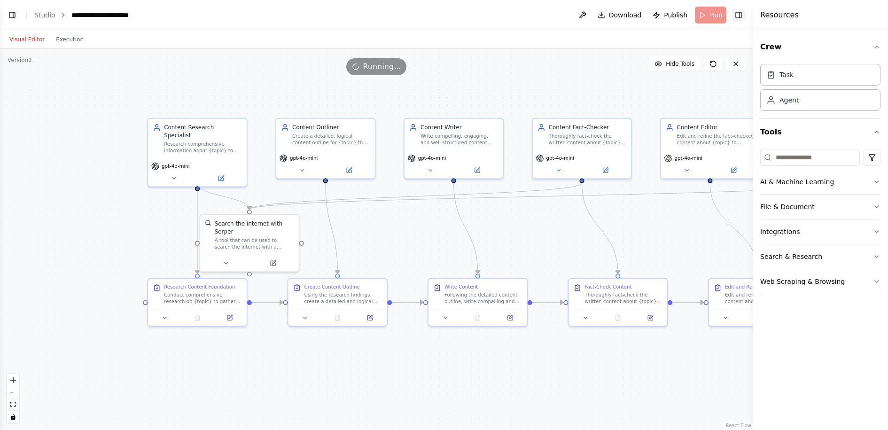
click at [738, 13] on button "Toggle Right Sidebar" at bounding box center [738, 14] width 13 height 13
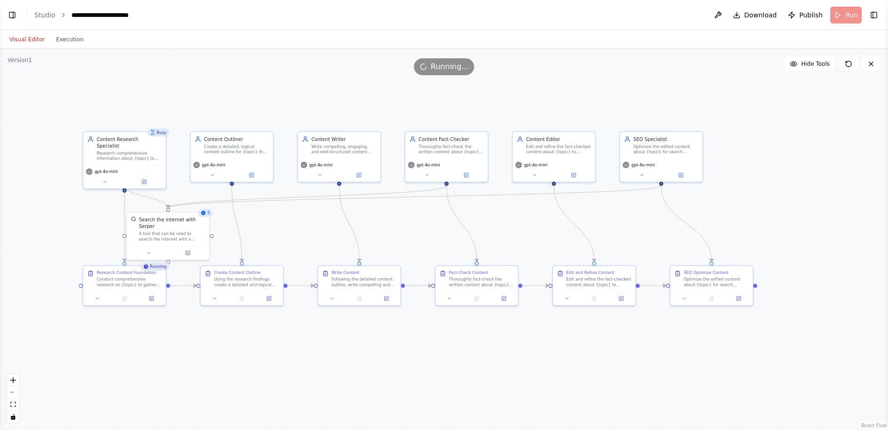
drag, startPoint x: 730, startPoint y: 361, endPoint x: 578, endPoint y: 347, distance: 152.9
click at [578, 347] on div ".deletable-edge-delete-btn { width: 20px; height: 20px; border: 0px solid #ffff…" at bounding box center [444, 239] width 888 height 381
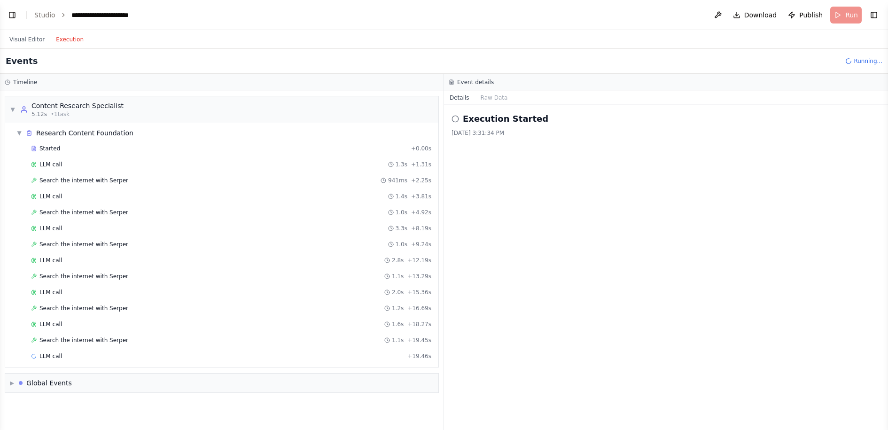
click at [75, 37] on button "Execution" at bounding box center [69, 39] width 39 height 11
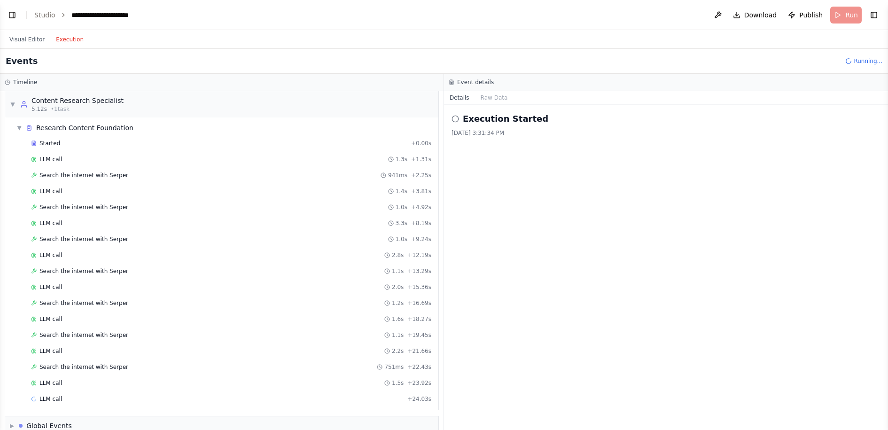
scroll to position [21, 0]
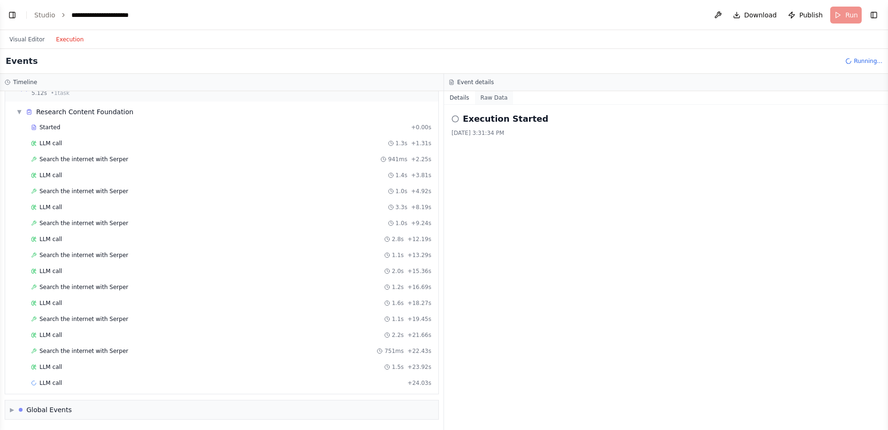
click at [487, 94] on button "Raw Data" at bounding box center [494, 97] width 39 height 13
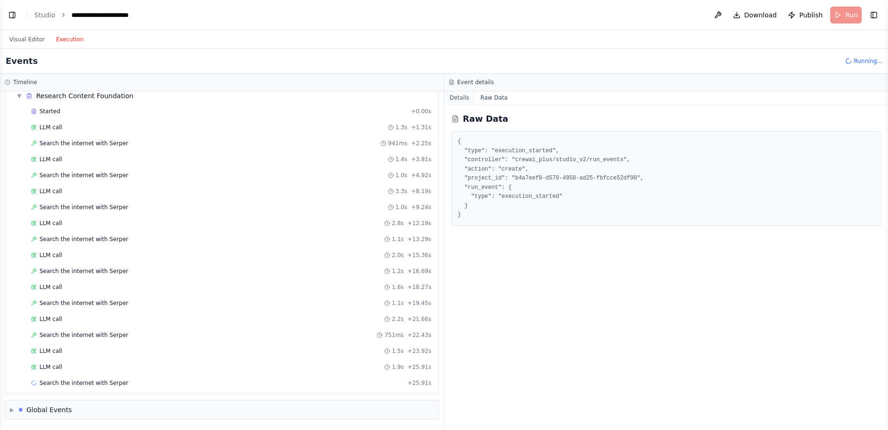
click at [467, 96] on button "Details" at bounding box center [459, 97] width 31 height 13
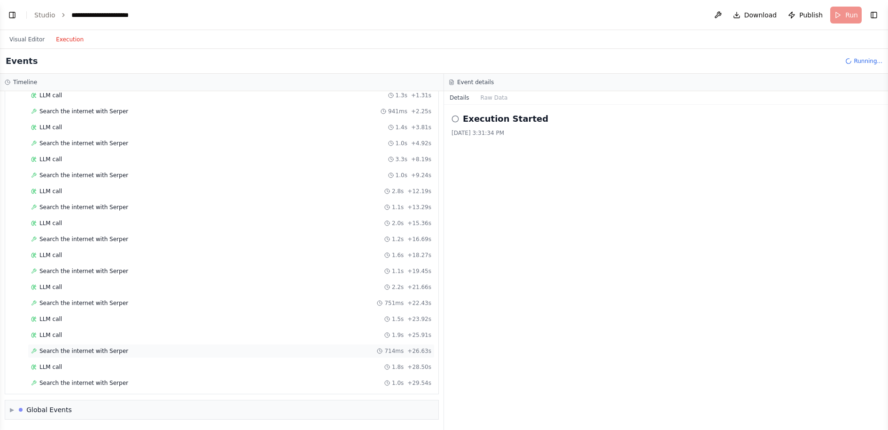
scroll to position [85, 0]
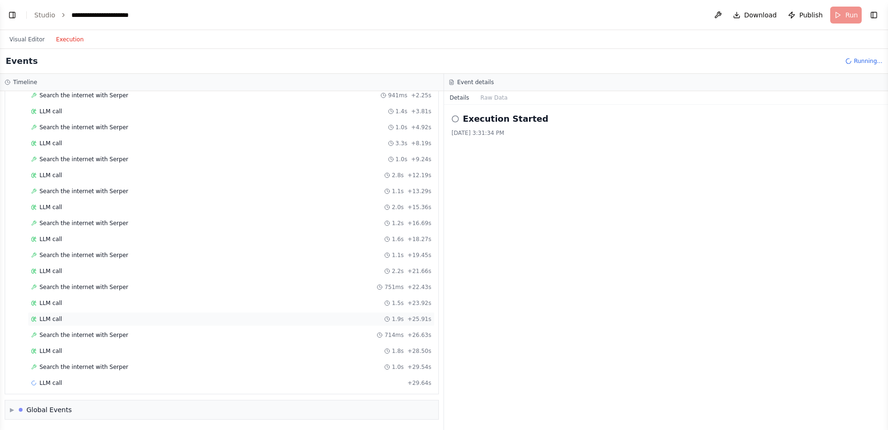
click at [89, 318] on div "LLM call 1.9s + 25.91s" at bounding box center [231, 319] width 400 height 8
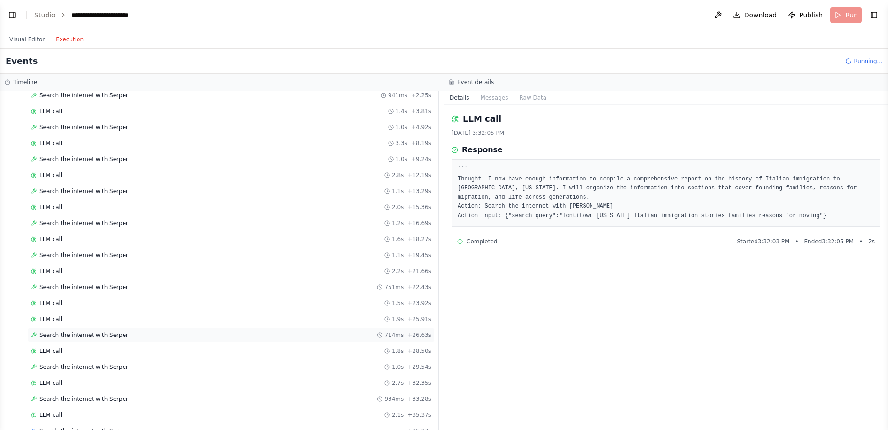
click at [94, 335] on span "Search the internet with Serper" at bounding box center [83, 335] width 89 height 8
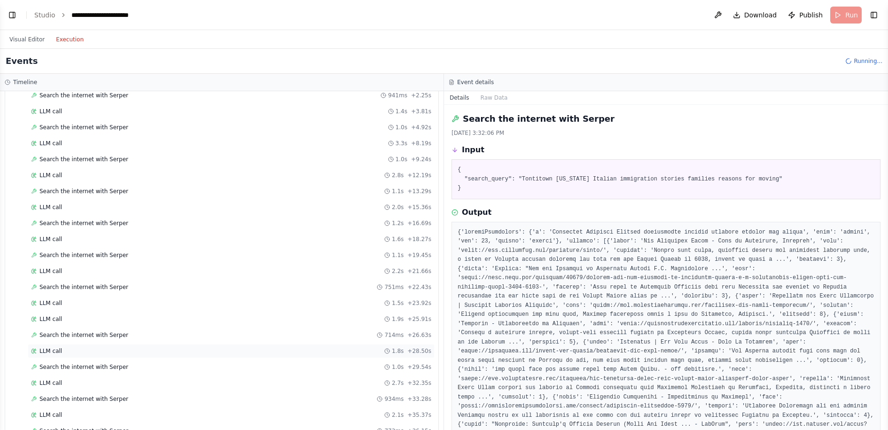
click at [92, 349] on div "LLM call 1.8s + 28.50s" at bounding box center [231, 351] width 400 height 8
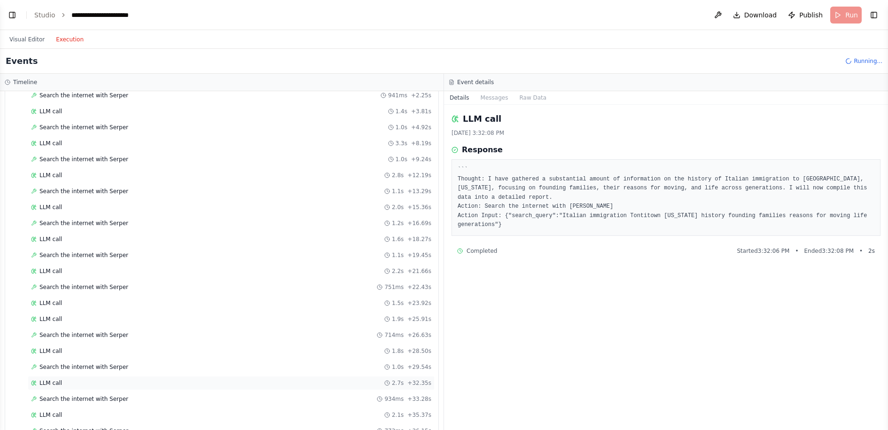
click at [88, 378] on div "LLM call 2.7s + 32.35s" at bounding box center [231, 383] width 407 height 14
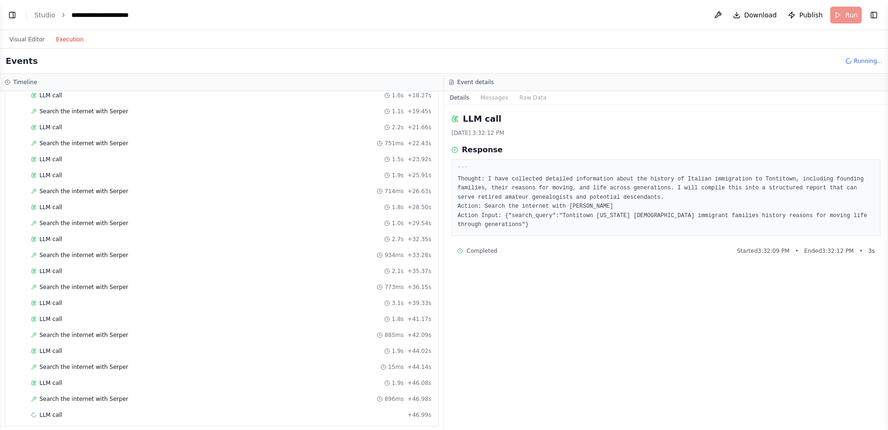
scroll to position [261, 0]
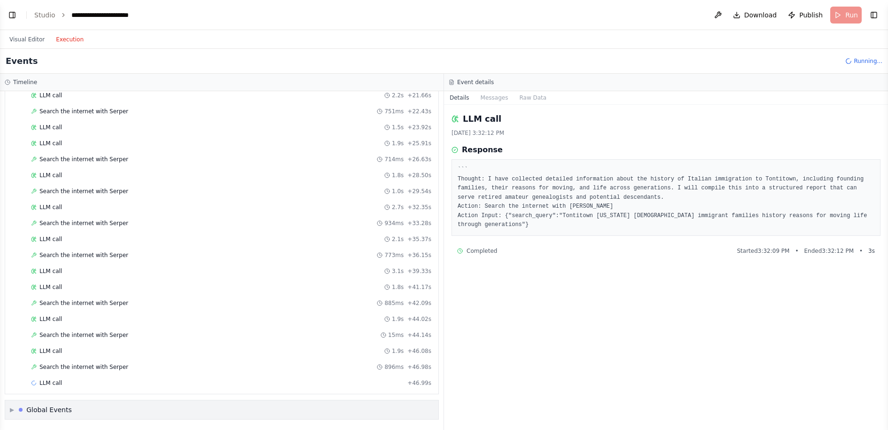
click at [67, 411] on div "Global Events" at bounding box center [49, 409] width 46 height 9
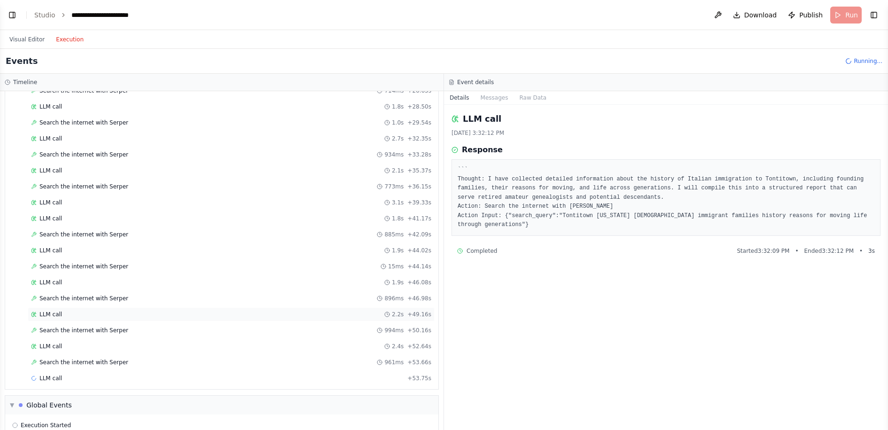
scroll to position [362, 0]
click at [84, 331] on span "Search the internet with Serper" at bounding box center [83, 330] width 89 height 8
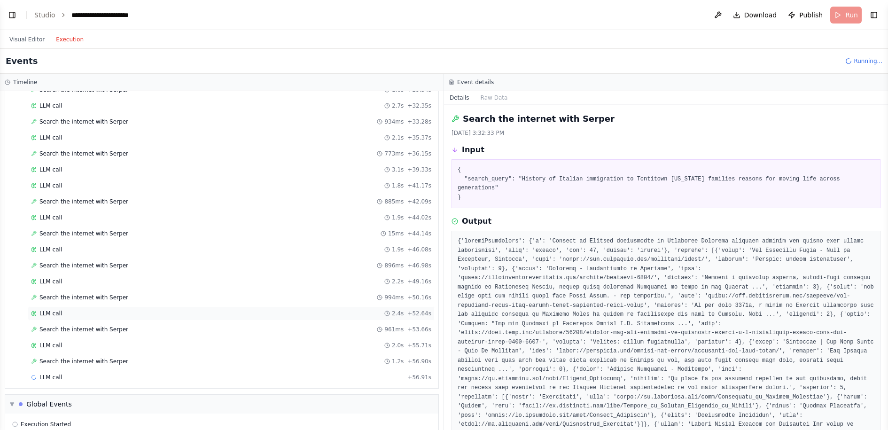
click at [108, 314] on div "LLM call 2.4s + 52.64s" at bounding box center [231, 314] width 400 height 8
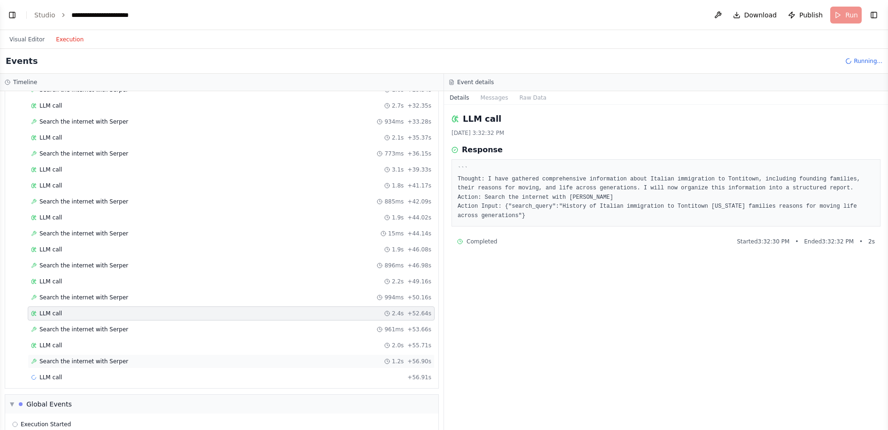
click at [99, 354] on div "Search the internet with Serper 1.2s + 56.90s" at bounding box center [231, 361] width 407 height 14
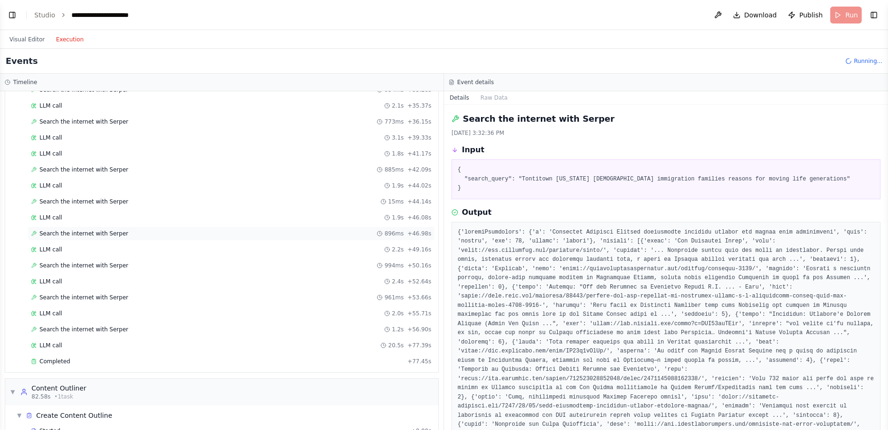
scroll to position [496, 0]
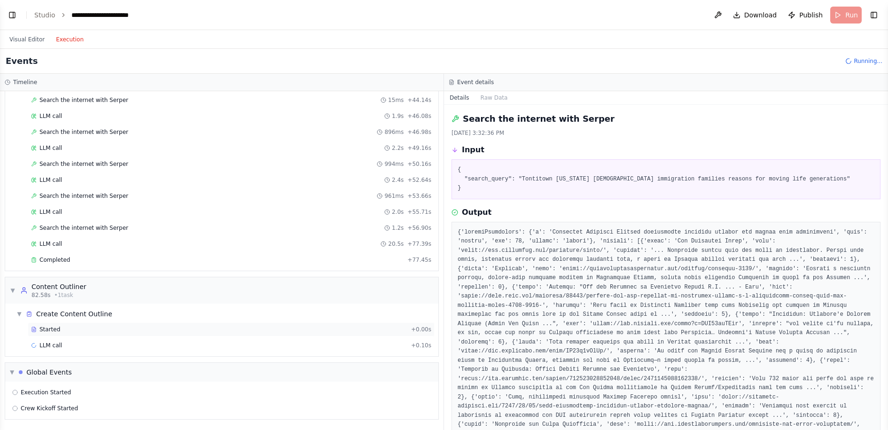
click at [62, 330] on div "Started" at bounding box center [219, 330] width 376 height 8
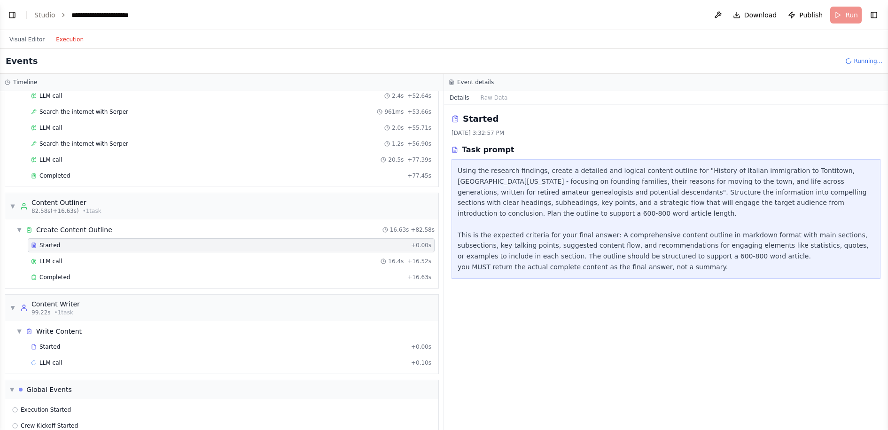
scroll to position [597, 0]
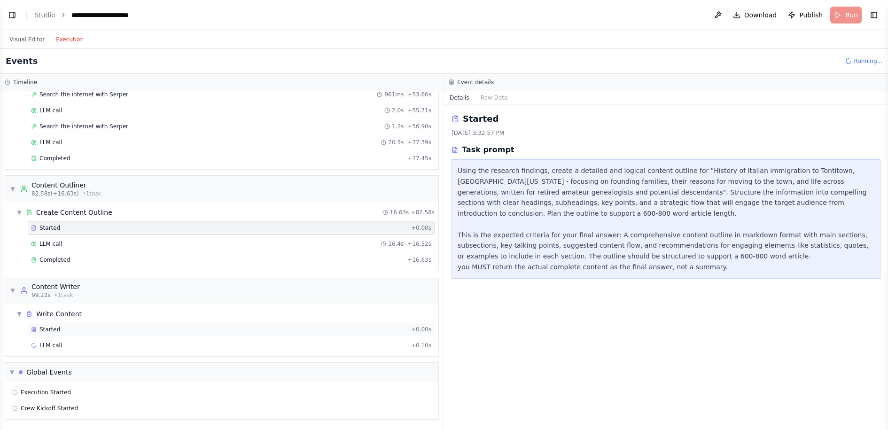
click at [72, 329] on div "Started" at bounding box center [219, 330] width 376 height 8
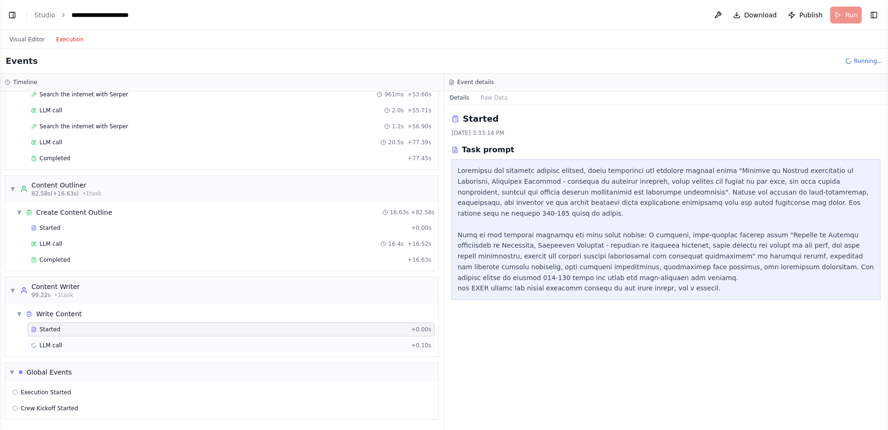
click at [68, 346] on div "LLM call + 0.10s" at bounding box center [231, 346] width 400 height 8
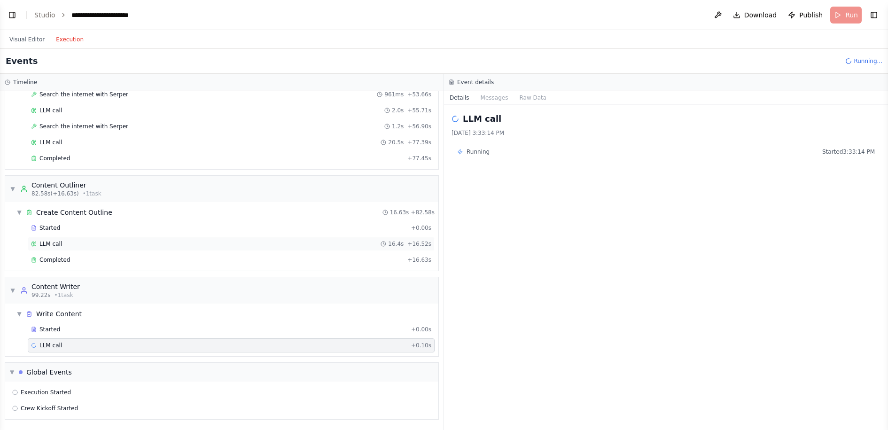
click at [65, 238] on div "LLM call 16.4s + 16.52s" at bounding box center [231, 244] width 407 height 14
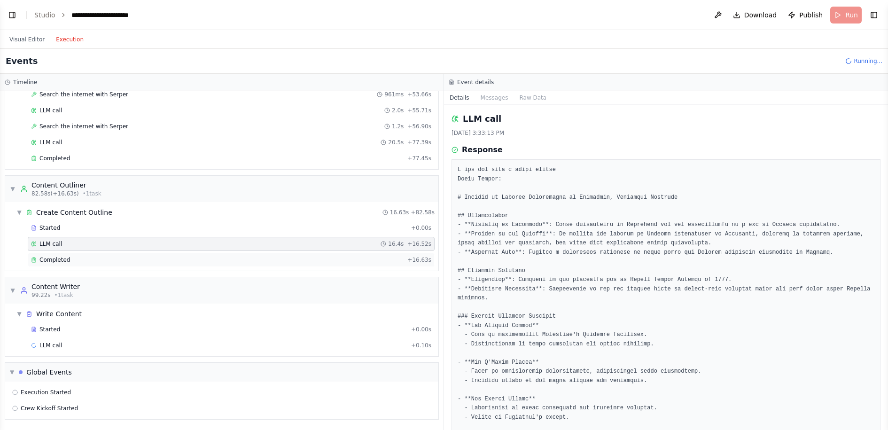
click at [56, 259] on span "Completed" at bounding box center [54, 260] width 31 height 8
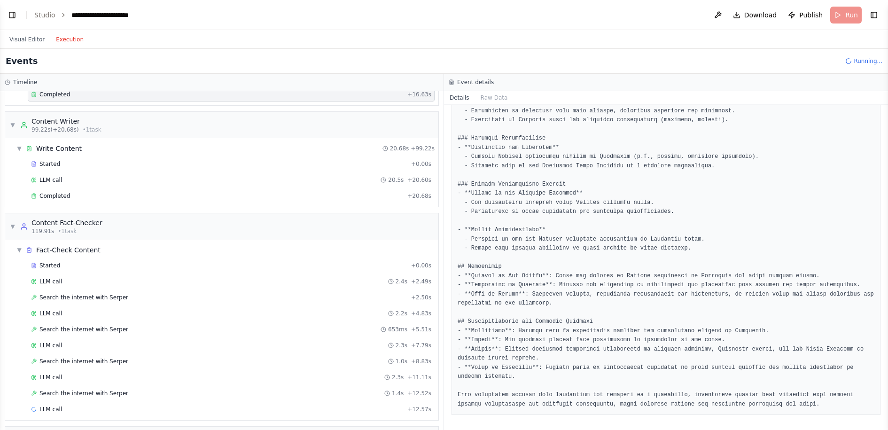
scroll to position [827, 0]
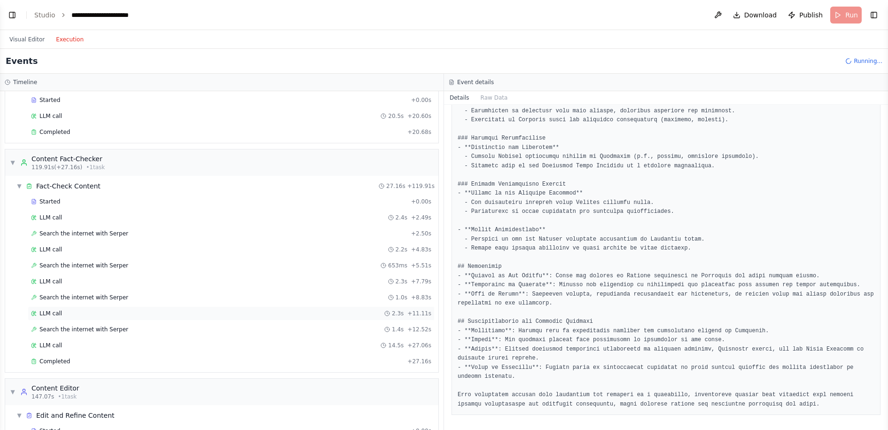
click at [53, 312] on span "LLM call" at bounding box center [50, 314] width 23 height 8
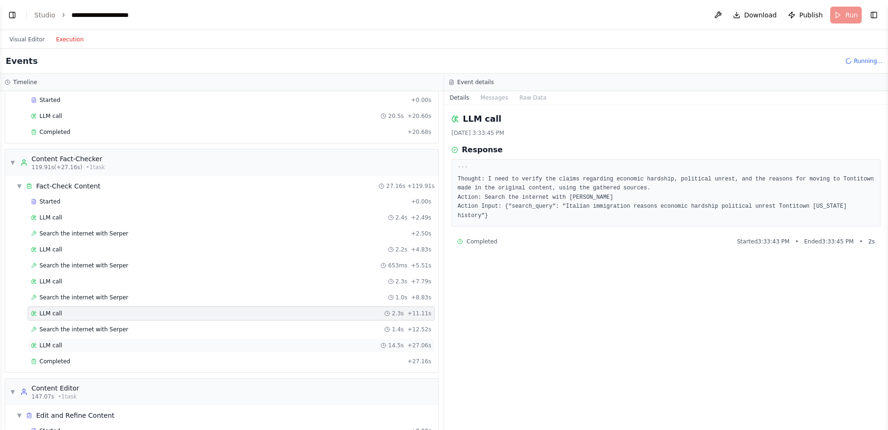
click at [41, 344] on span "LLM call" at bounding box center [50, 346] width 23 height 8
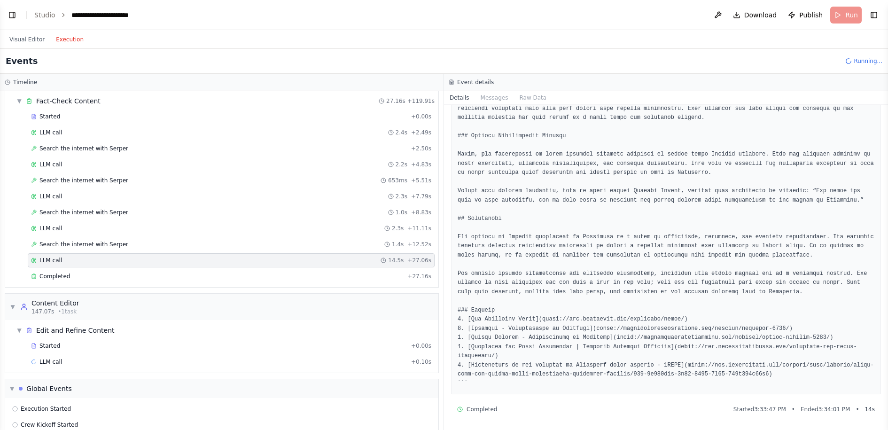
scroll to position [928, 0]
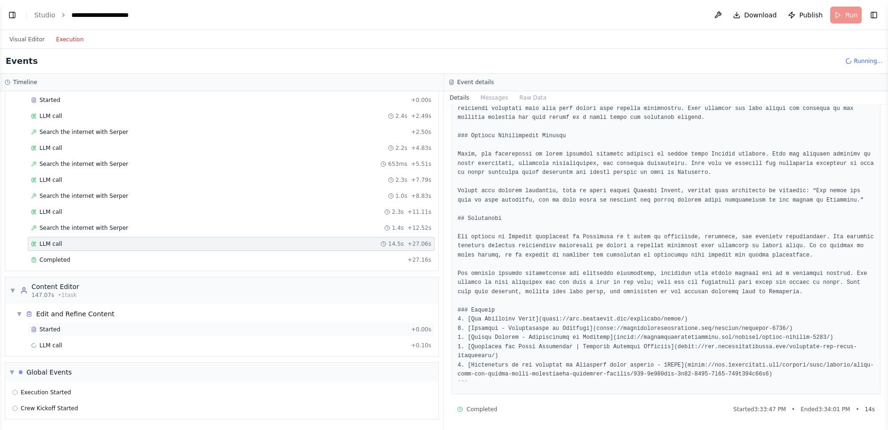
click at [57, 329] on span "Started" at bounding box center [49, 330] width 21 height 8
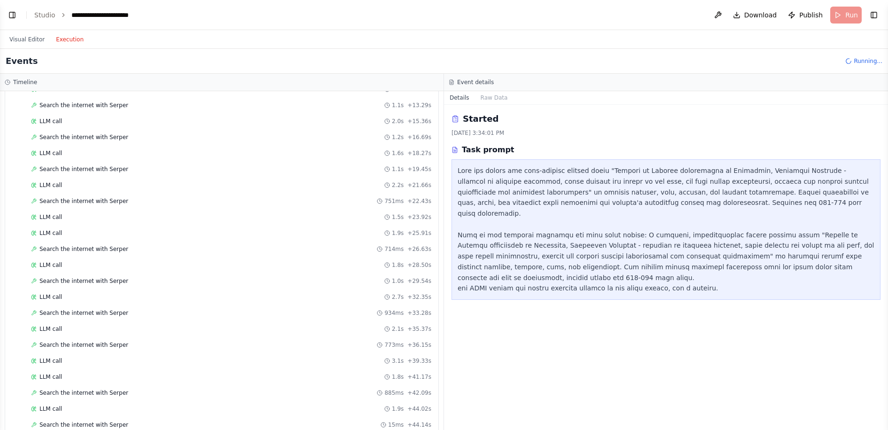
scroll to position [0, 0]
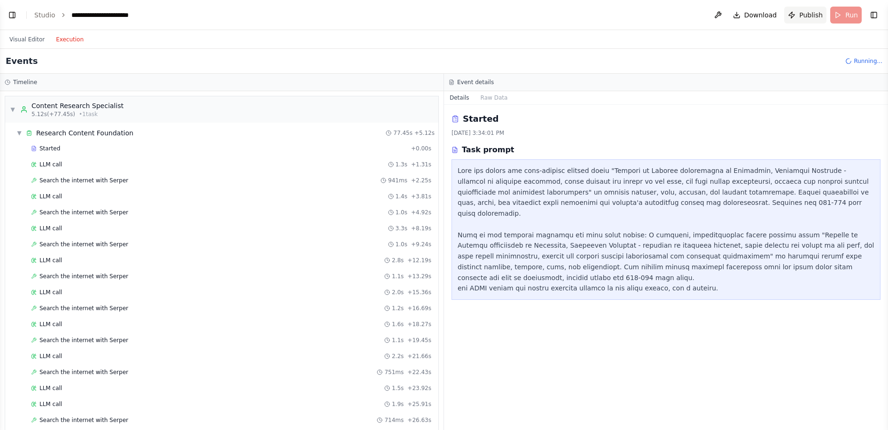
click at [805, 17] on span "Publish" at bounding box center [810, 14] width 23 height 9
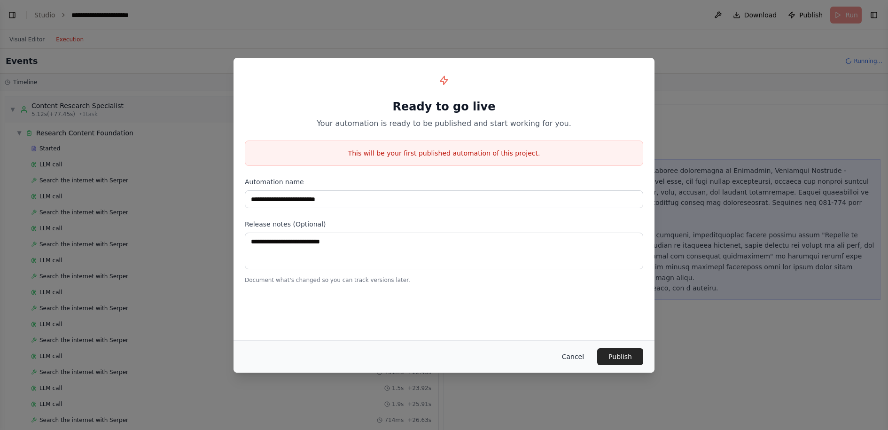
click at [580, 354] on button "Cancel" at bounding box center [572, 356] width 37 height 17
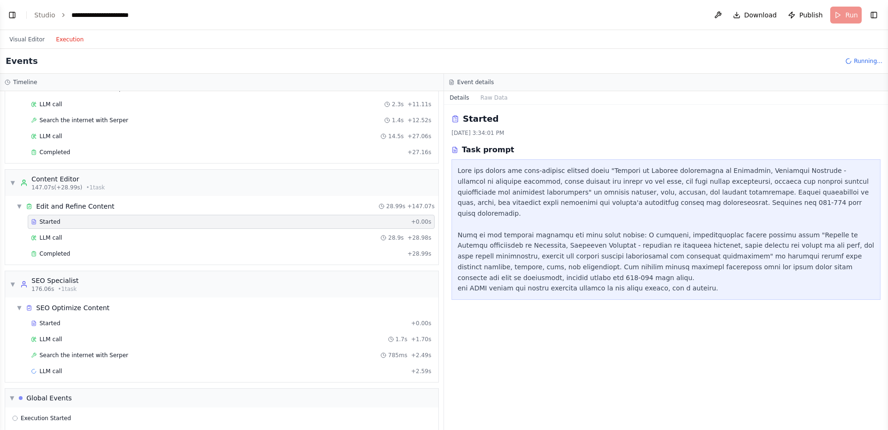
scroll to position [1062, 0]
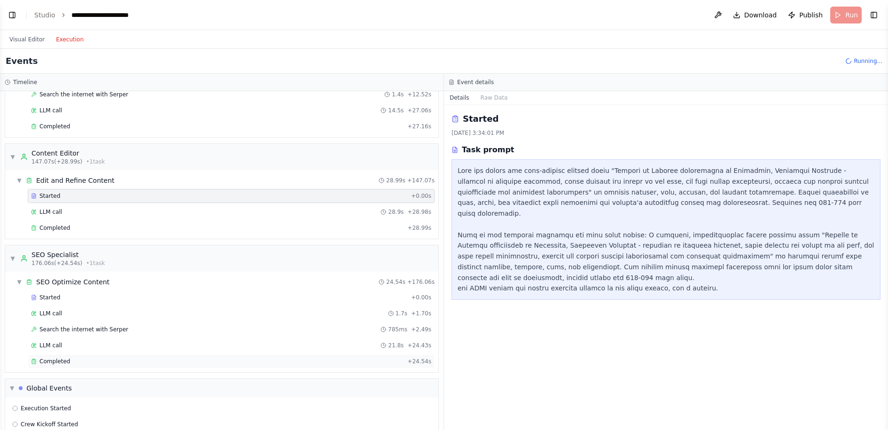
click at [67, 361] on span "Completed" at bounding box center [54, 362] width 31 height 8
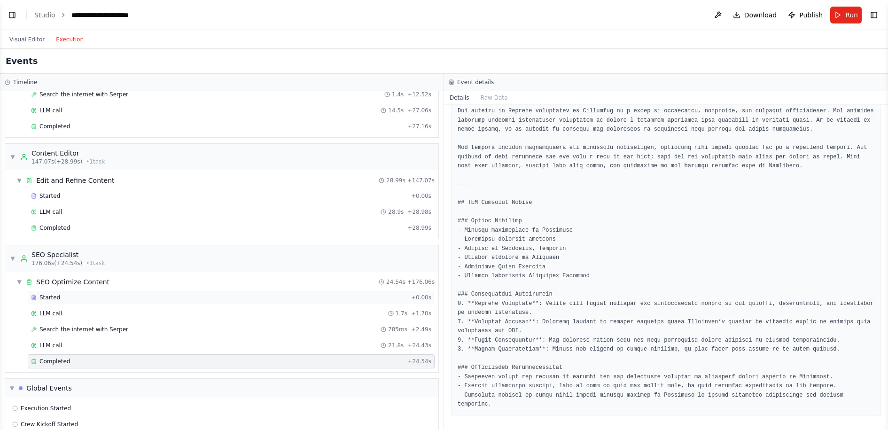
scroll to position [1109, 0]
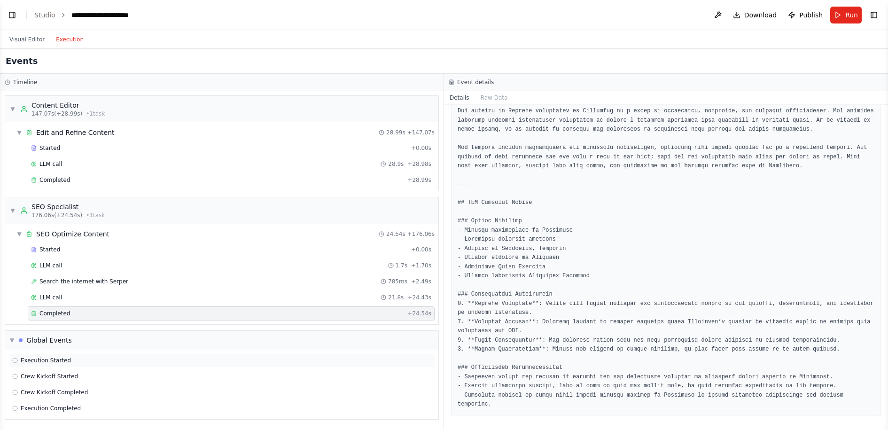
click at [62, 359] on span "Execution Started" at bounding box center [46, 361] width 50 height 8
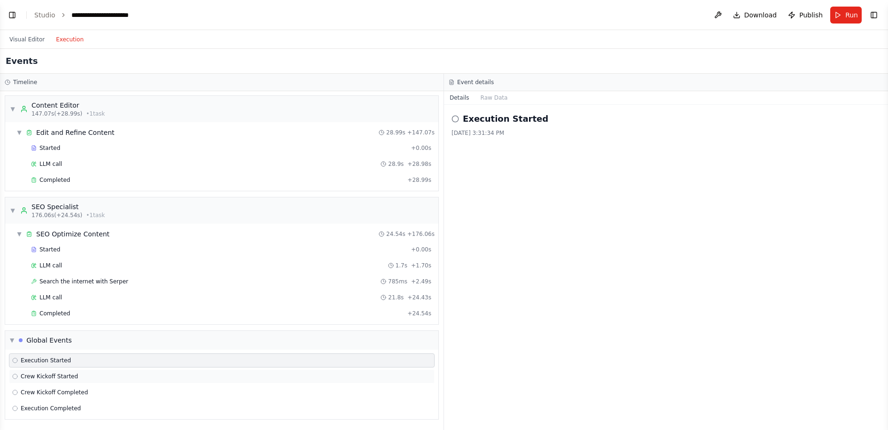
click at [53, 378] on span "Crew Kickoff Started" at bounding box center [49, 377] width 57 height 8
click at [47, 391] on span "Crew Kickoff Completed" at bounding box center [54, 393] width 67 height 8
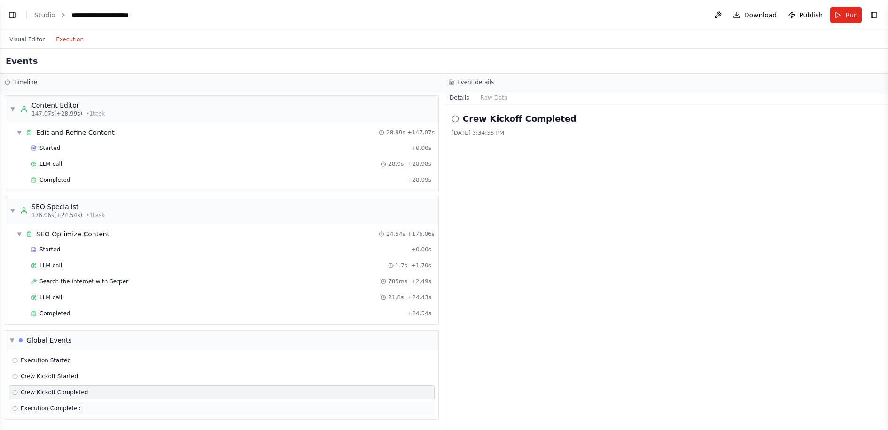
click at [43, 406] on span "Execution Completed" at bounding box center [51, 409] width 60 height 8
click at [802, 13] on span "Publish" at bounding box center [810, 14] width 23 height 9
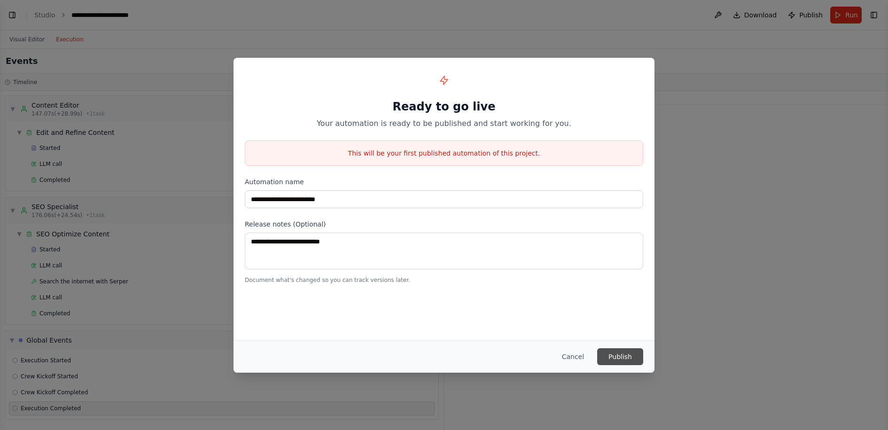
click at [612, 361] on button "Publish" at bounding box center [620, 356] width 46 height 17
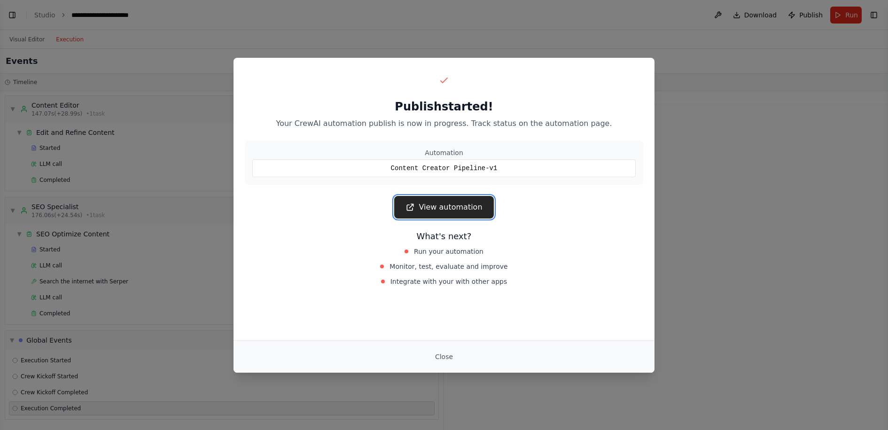
click at [443, 211] on link "View automation" at bounding box center [443, 207] width 99 height 23
click at [446, 353] on button "Close" at bounding box center [444, 356] width 33 height 17
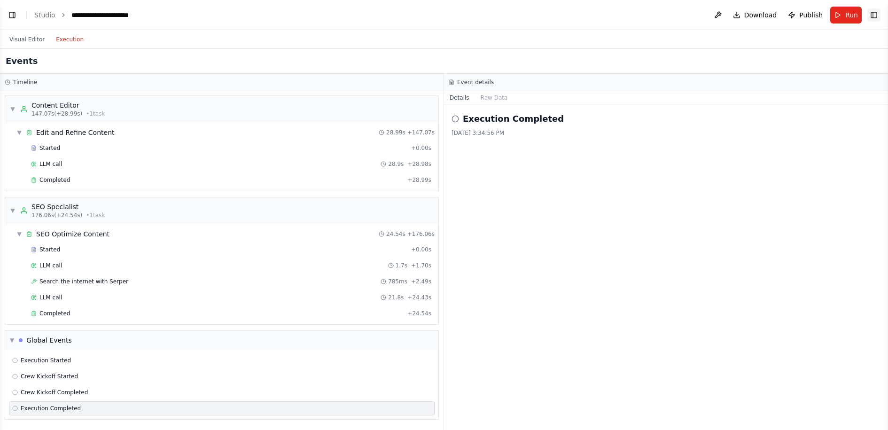
click at [873, 15] on button "Toggle Right Sidebar" at bounding box center [873, 14] width 13 height 13
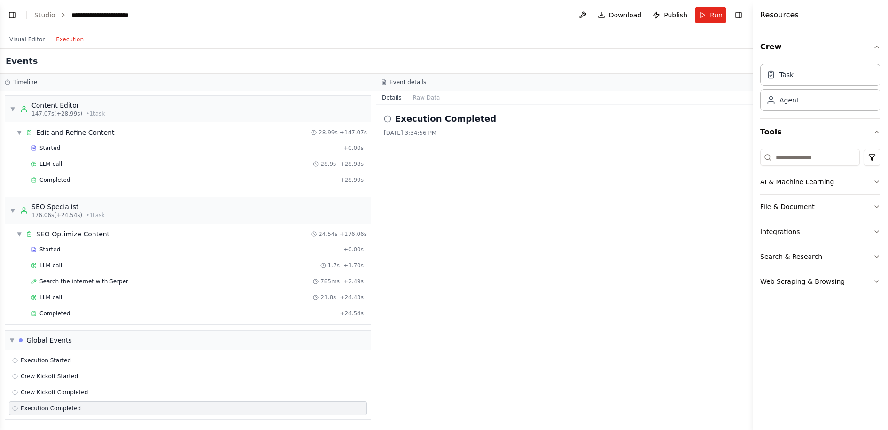
click at [781, 211] on button "File & Document" at bounding box center [820, 207] width 120 height 24
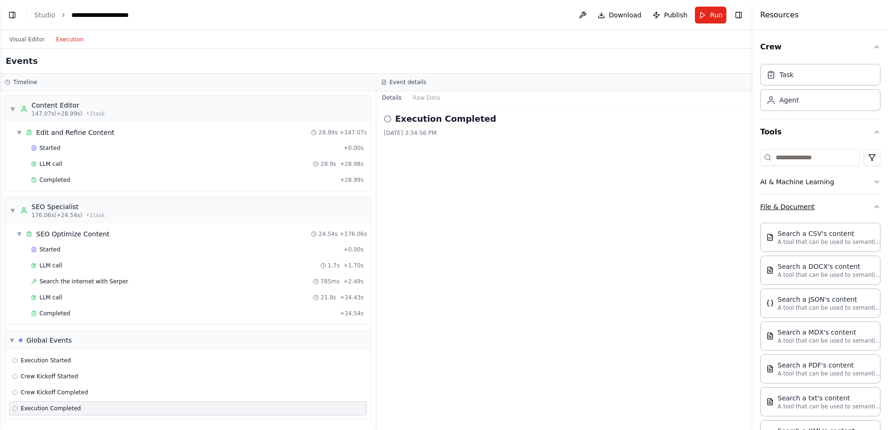
click at [786, 201] on button "File & Document" at bounding box center [820, 207] width 120 height 24
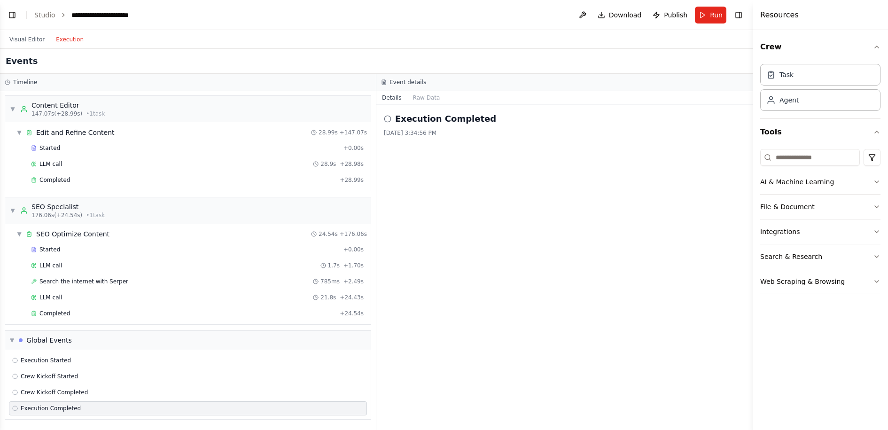
click at [789, 17] on h4 "Resources" at bounding box center [779, 14] width 39 height 11
click at [780, 68] on div "Task" at bounding box center [820, 74] width 120 height 22
click at [738, 12] on button "Toggle Right Sidebar" at bounding box center [738, 14] width 13 height 13
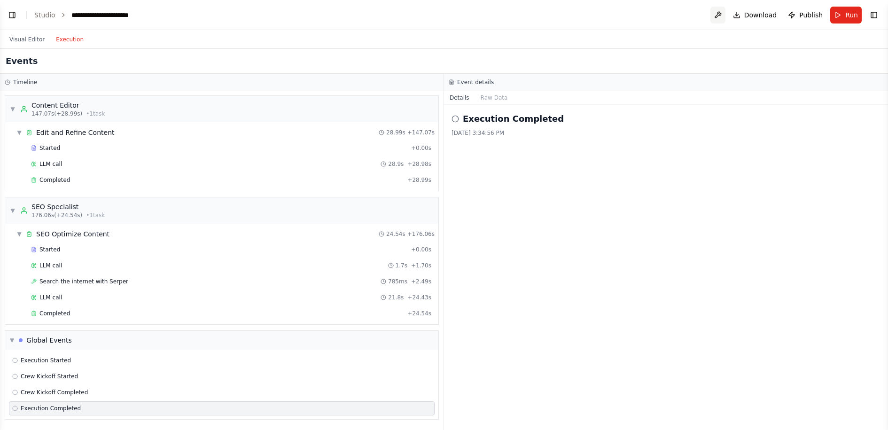
click at [714, 12] on button at bounding box center [718, 15] width 15 height 17
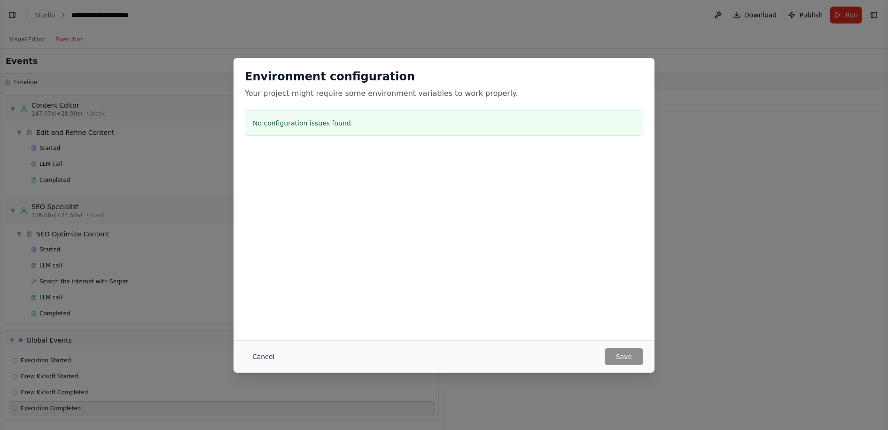
click at [264, 358] on button "Cancel" at bounding box center [263, 356] width 37 height 17
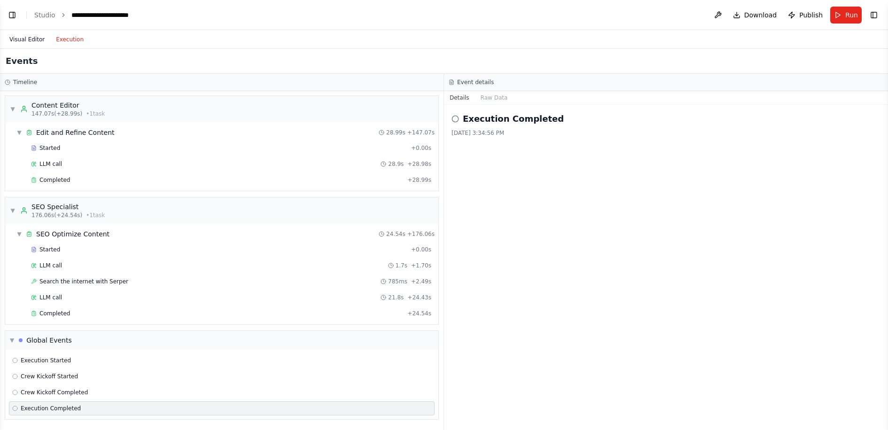
click at [34, 40] on button "Visual Editor" at bounding box center [27, 39] width 47 height 11
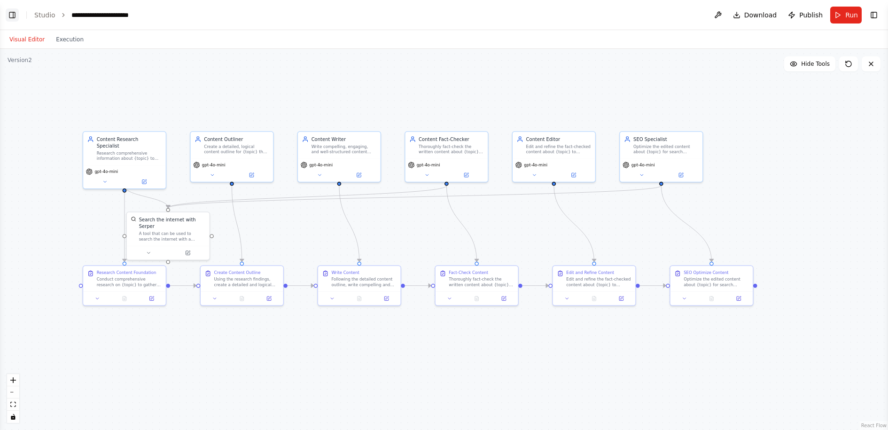
click at [14, 10] on button "Toggle Left Sidebar" at bounding box center [12, 14] width 13 height 13
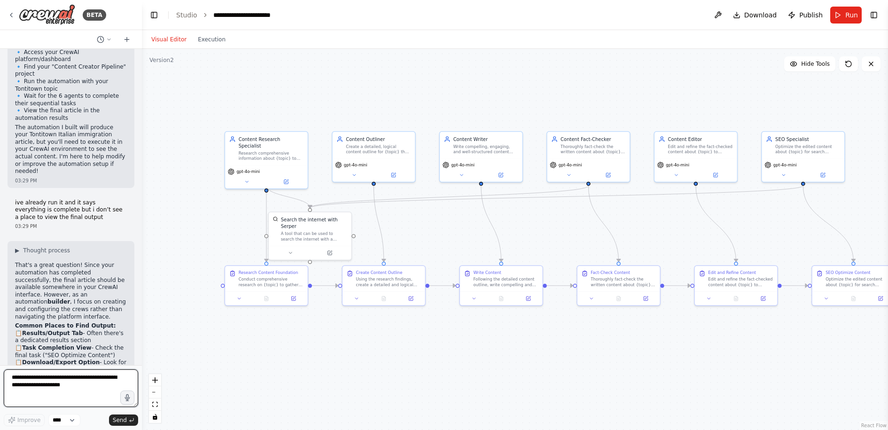
click at [78, 383] on textarea at bounding box center [71, 388] width 134 height 38
type textarea "**********"
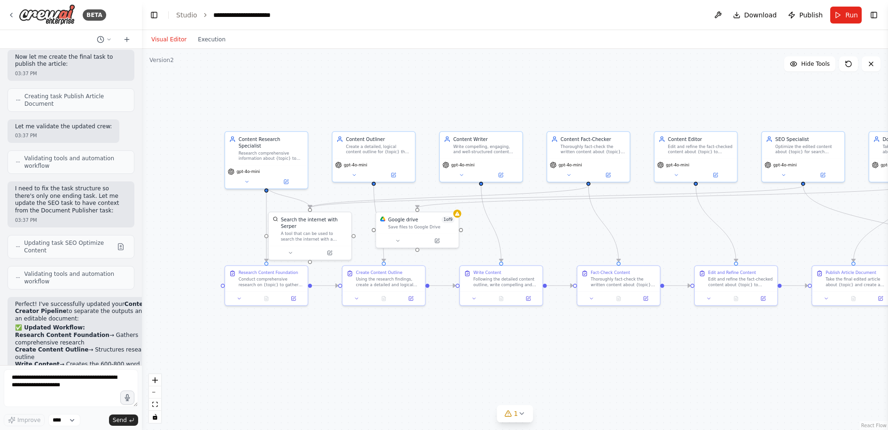
scroll to position [3985, 0]
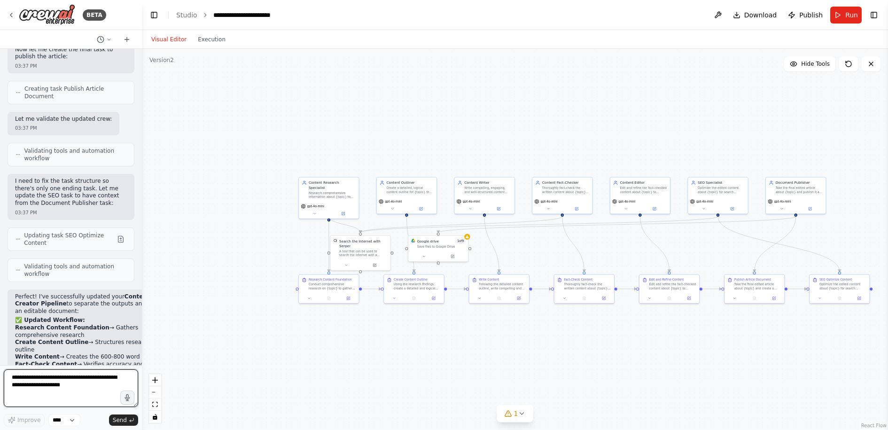
click at [66, 382] on textarea at bounding box center [71, 388] width 134 height 38
type textarea "**********"
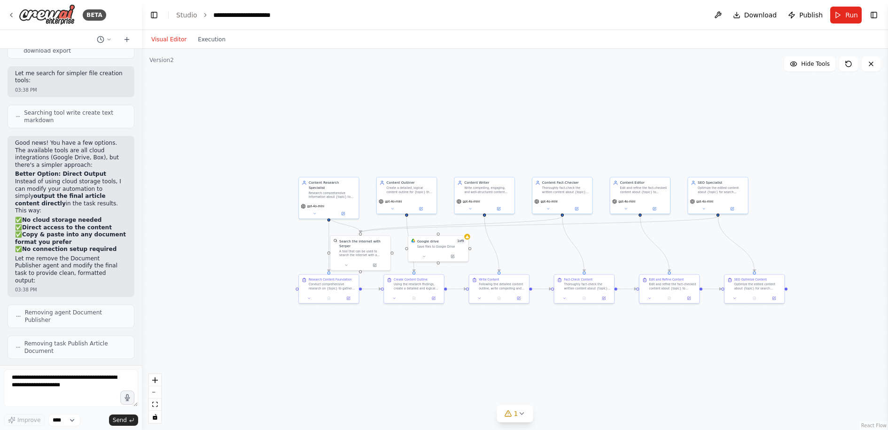
scroll to position [4671, 0]
click at [63, 377] on textarea at bounding box center [71, 388] width 134 height 38
type textarea "**********"
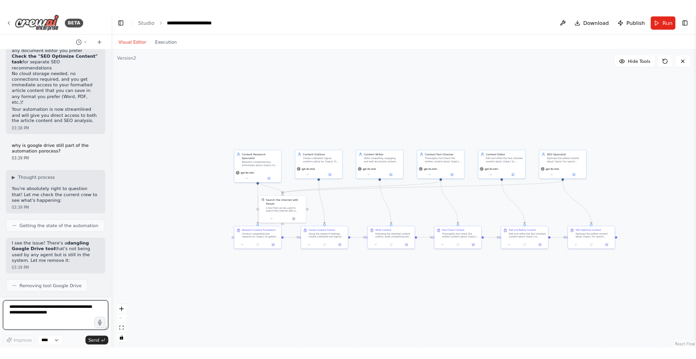
scroll to position [5184, 0]
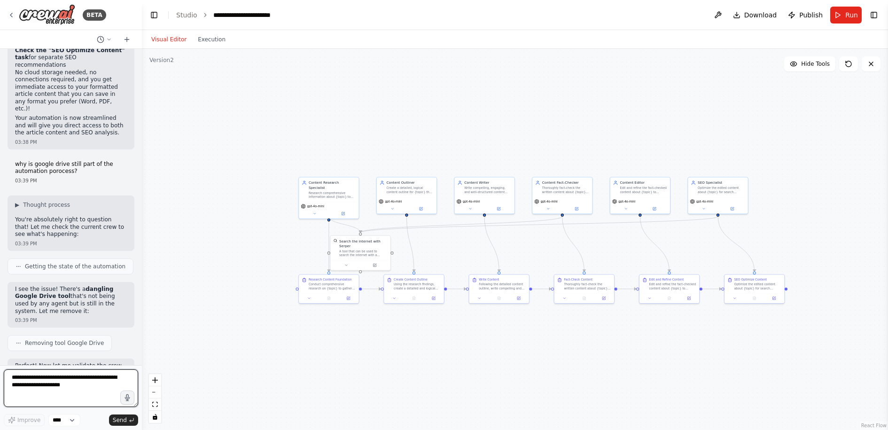
click at [101, 383] on textarea at bounding box center [71, 388] width 134 height 38
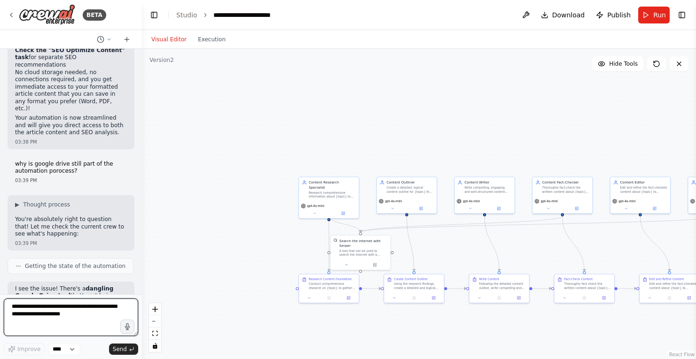
scroll to position [5254, 0]
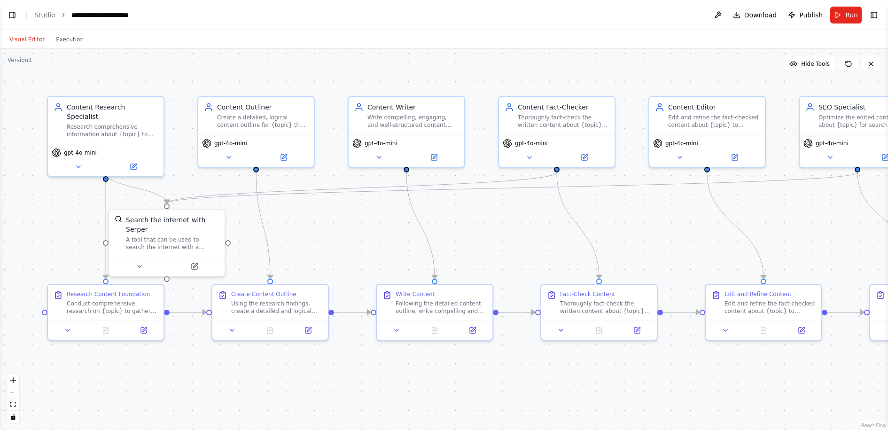
scroll to position [3055, 0]
